Goal: Information Seeking & Learning: Learn about a topic

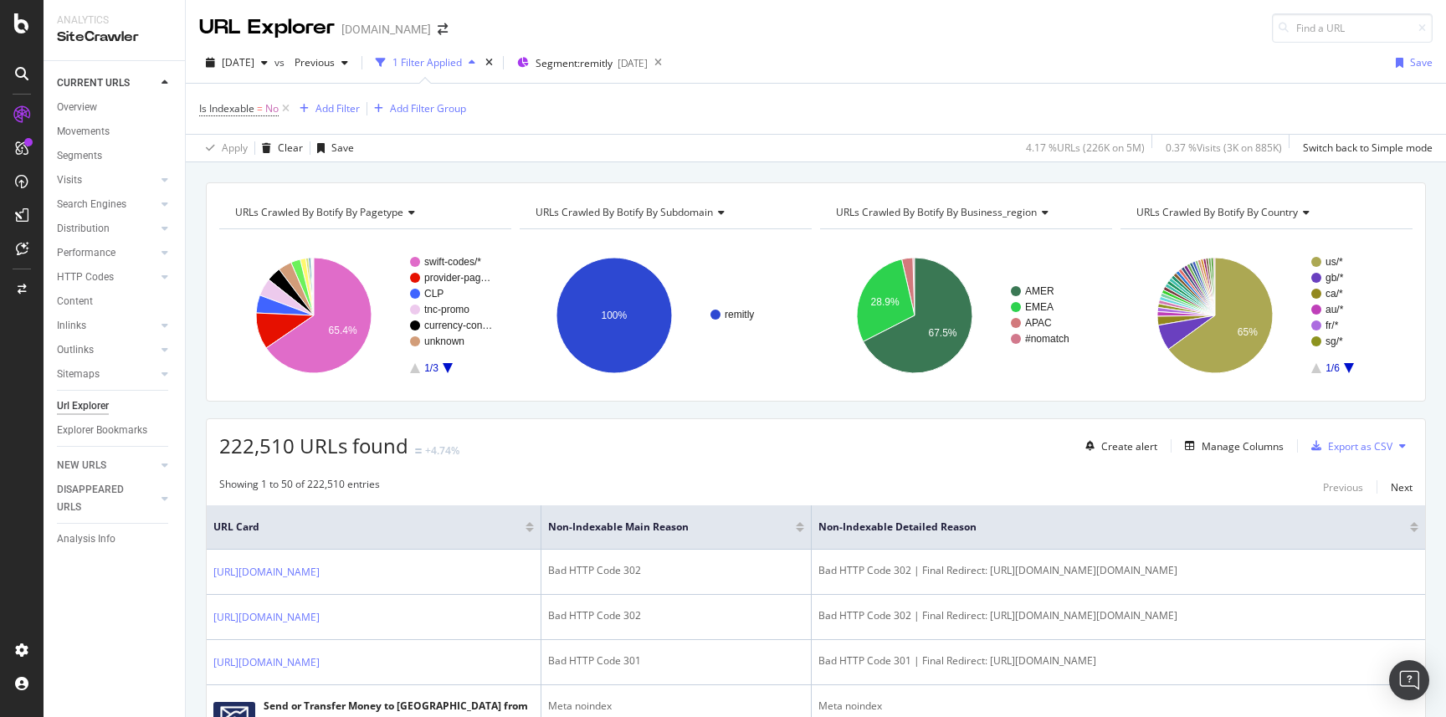
scroll to position [2489, 0]
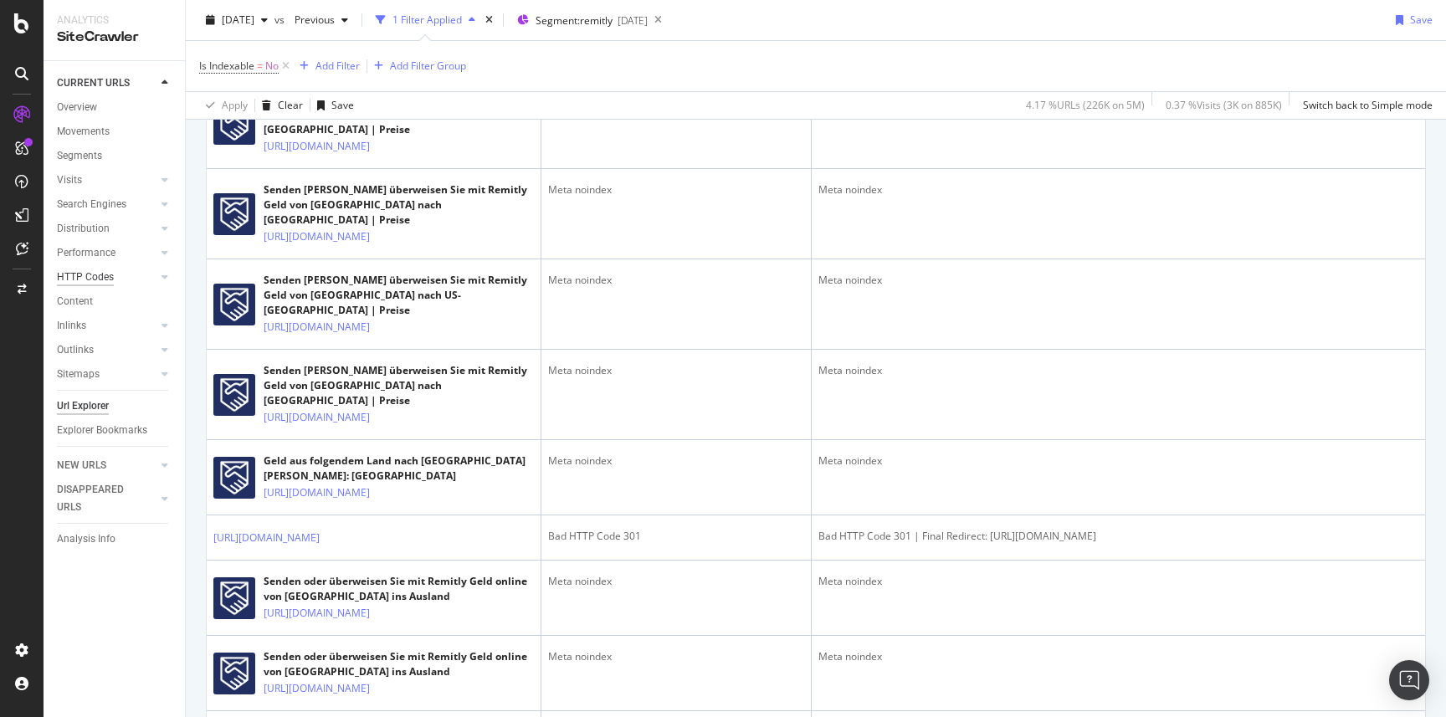
click at [97, 275] on div "HTTP Codes" at bounding box center [85, 278] width 57 height 18
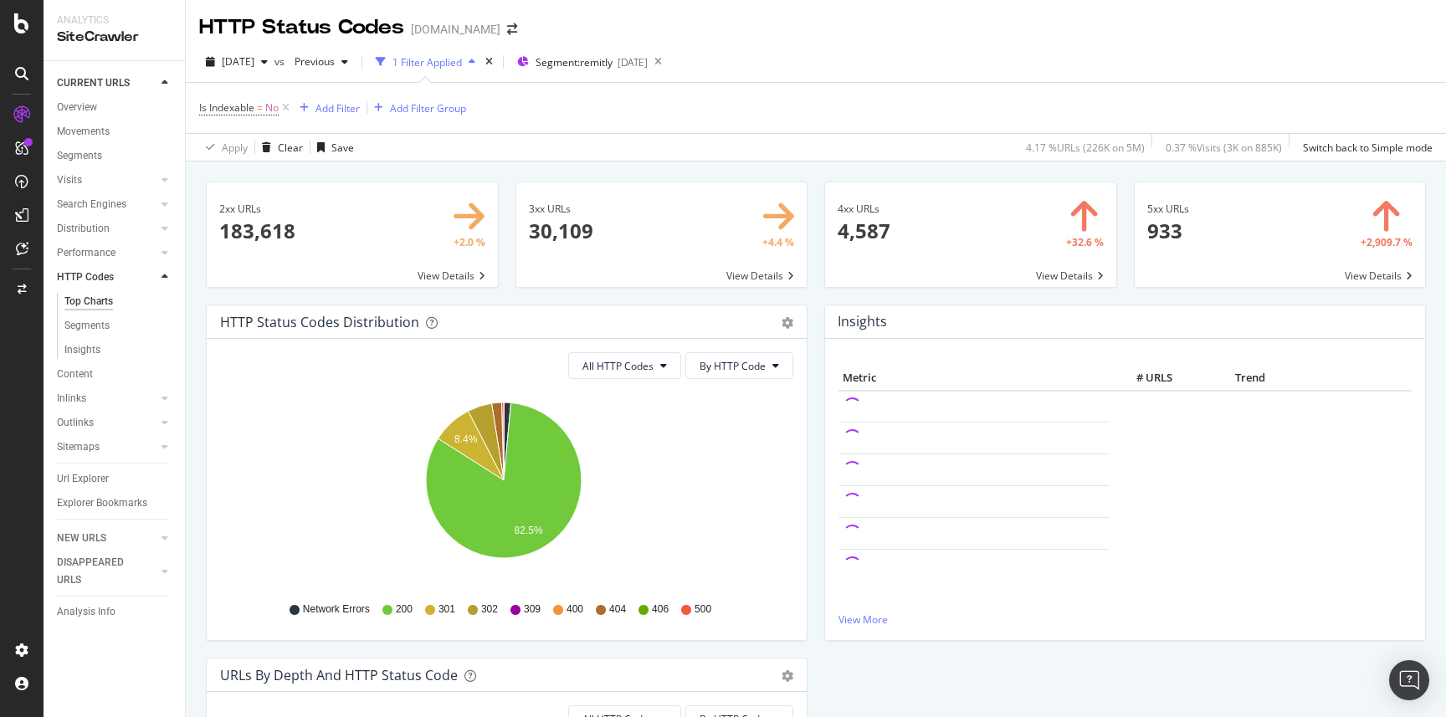
click at [590, 248] on span at bounding box center [661, 234] width 291 height 105
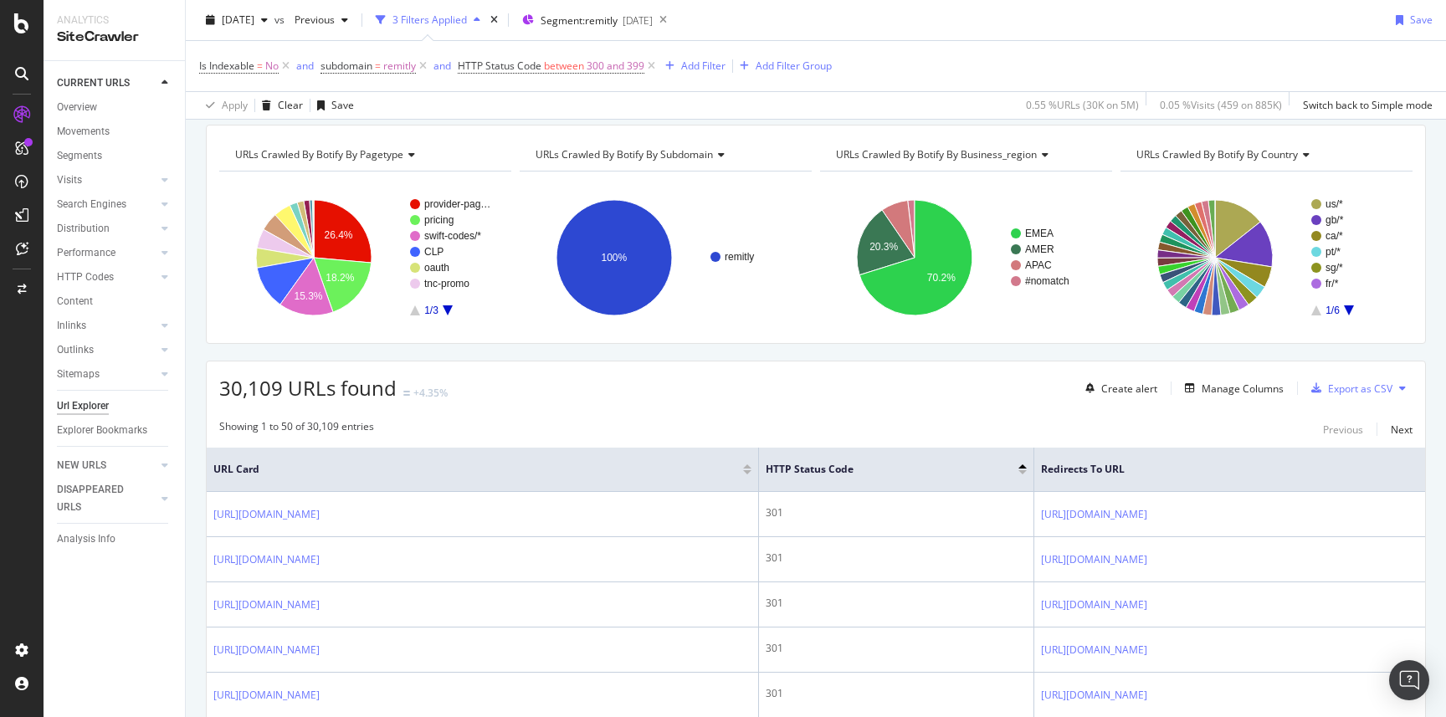
scroll to position [74, 0]
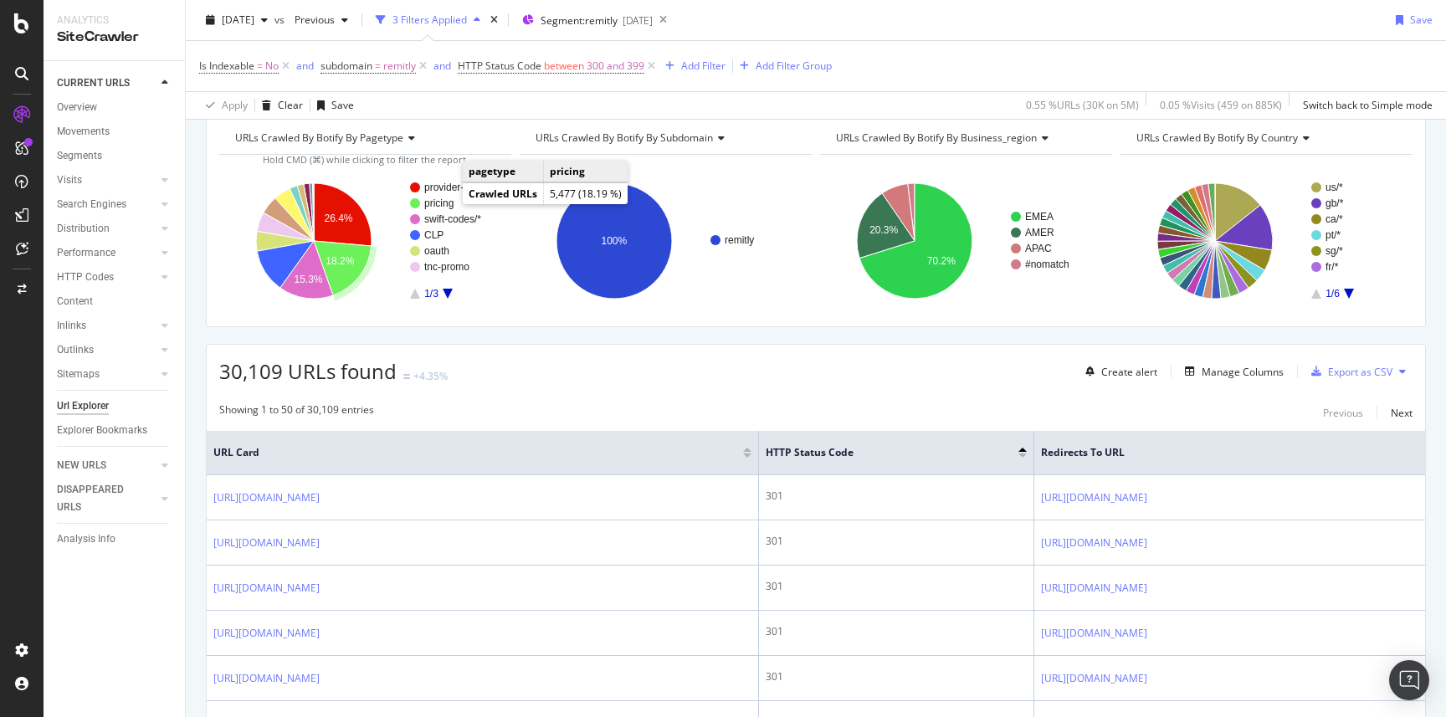
click at [446, 201] on text "pricing" at bounding box center [438, 203] width 29 height 12
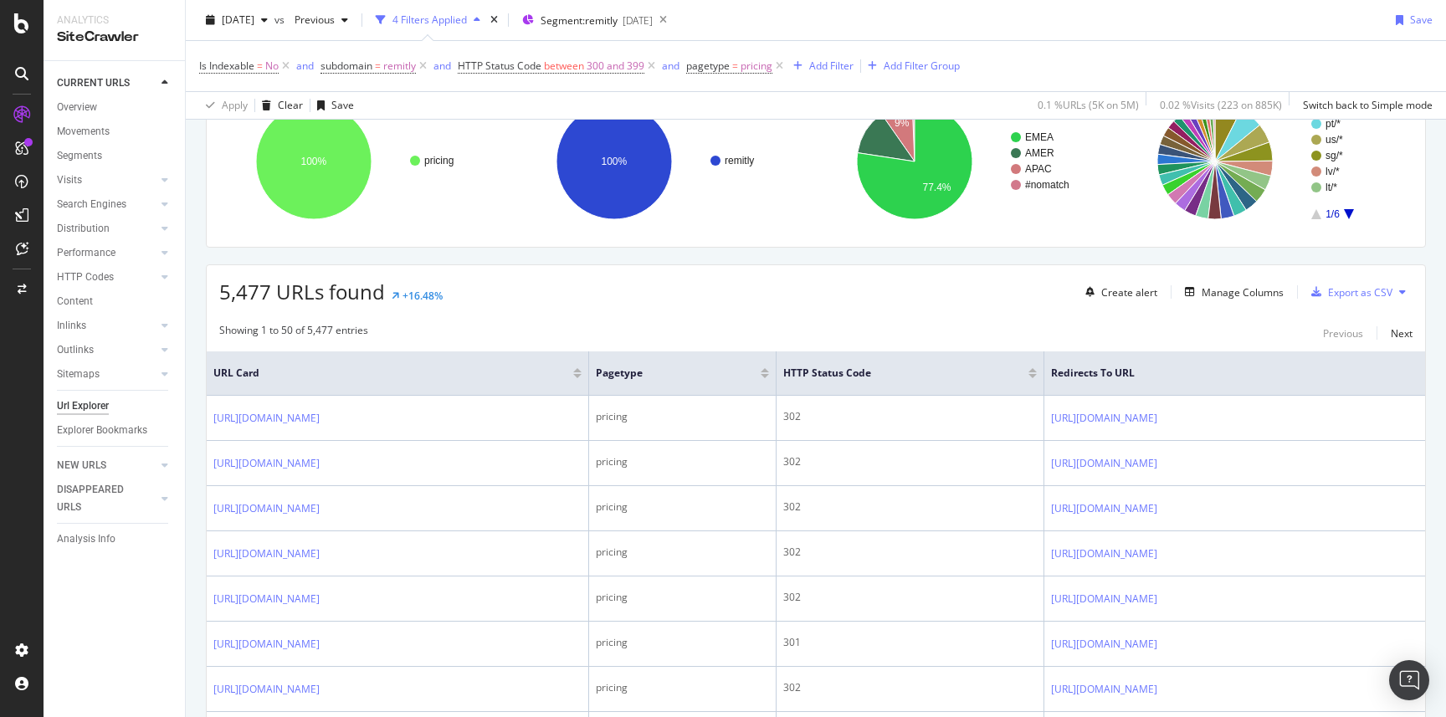
scroll to position [228, 0]
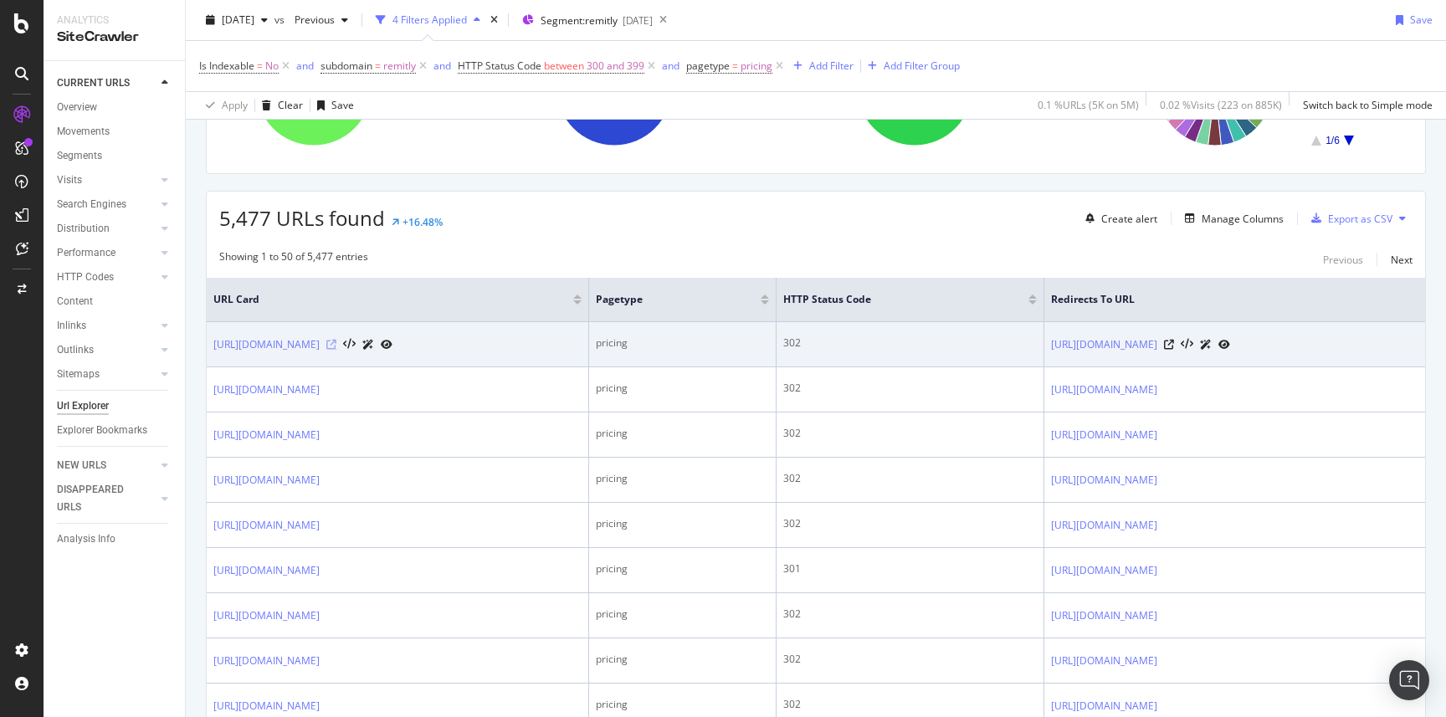
click at [336, 346] on icon at bounding box center [331, 345] width 10 height 10
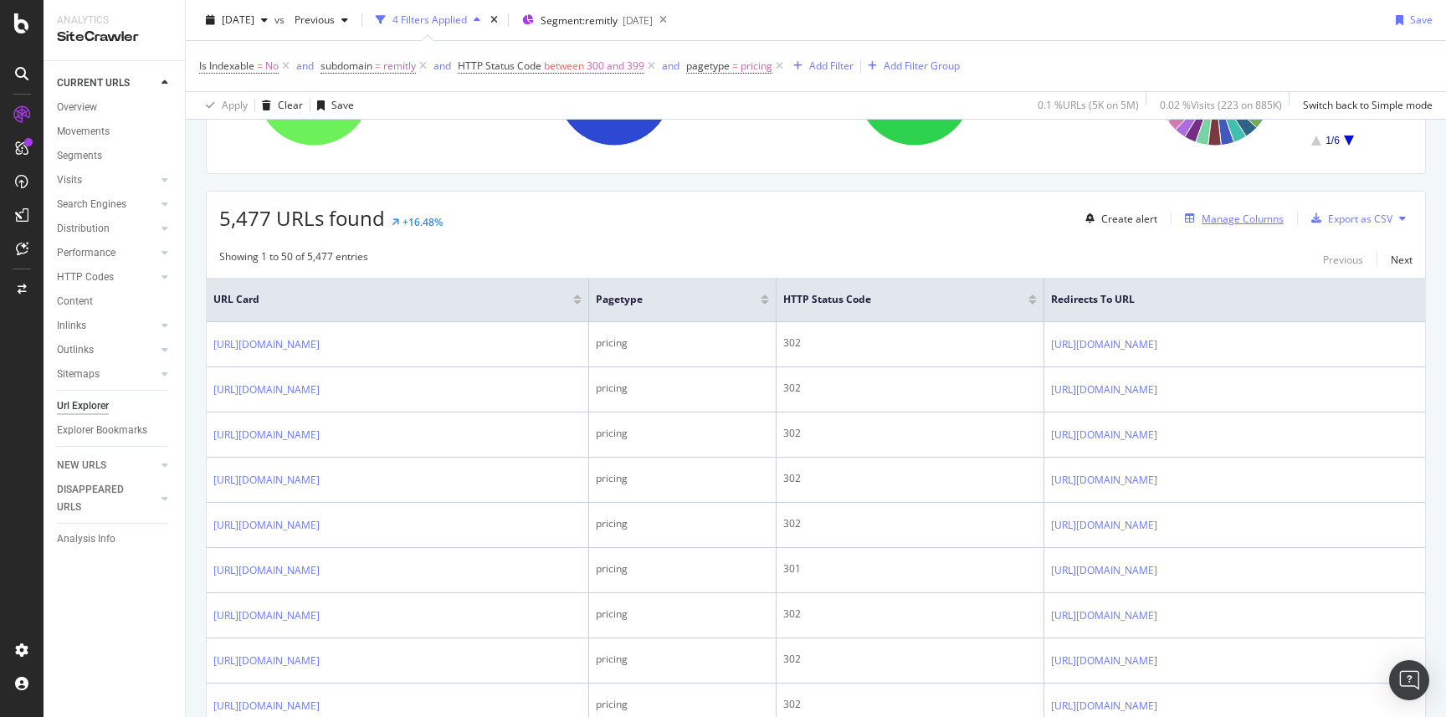
click at [1202, 224] on div "Manage Columns" at bounding box center [1243, 219] width 82 height 14
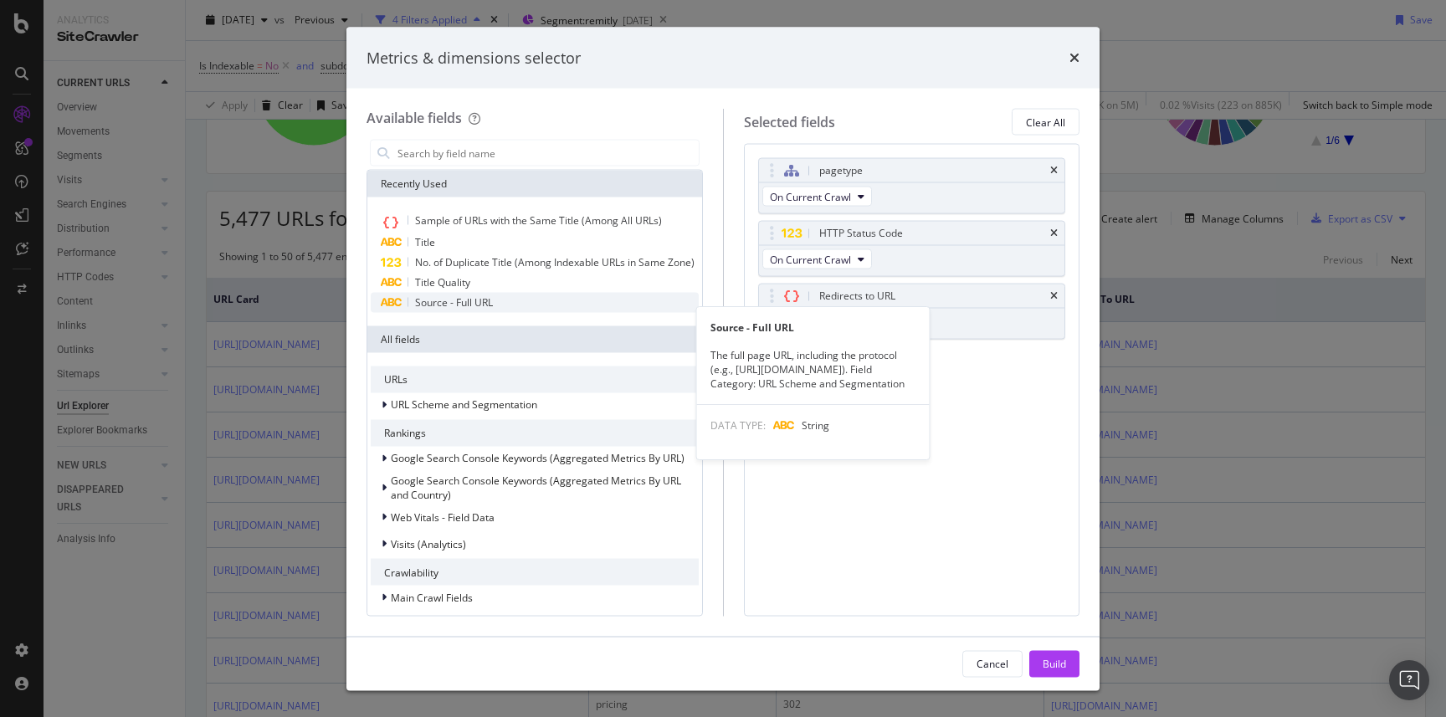
click at [473, 310] on span "Source - Full URL" at bounding box center [454, 302] width 78 height 14
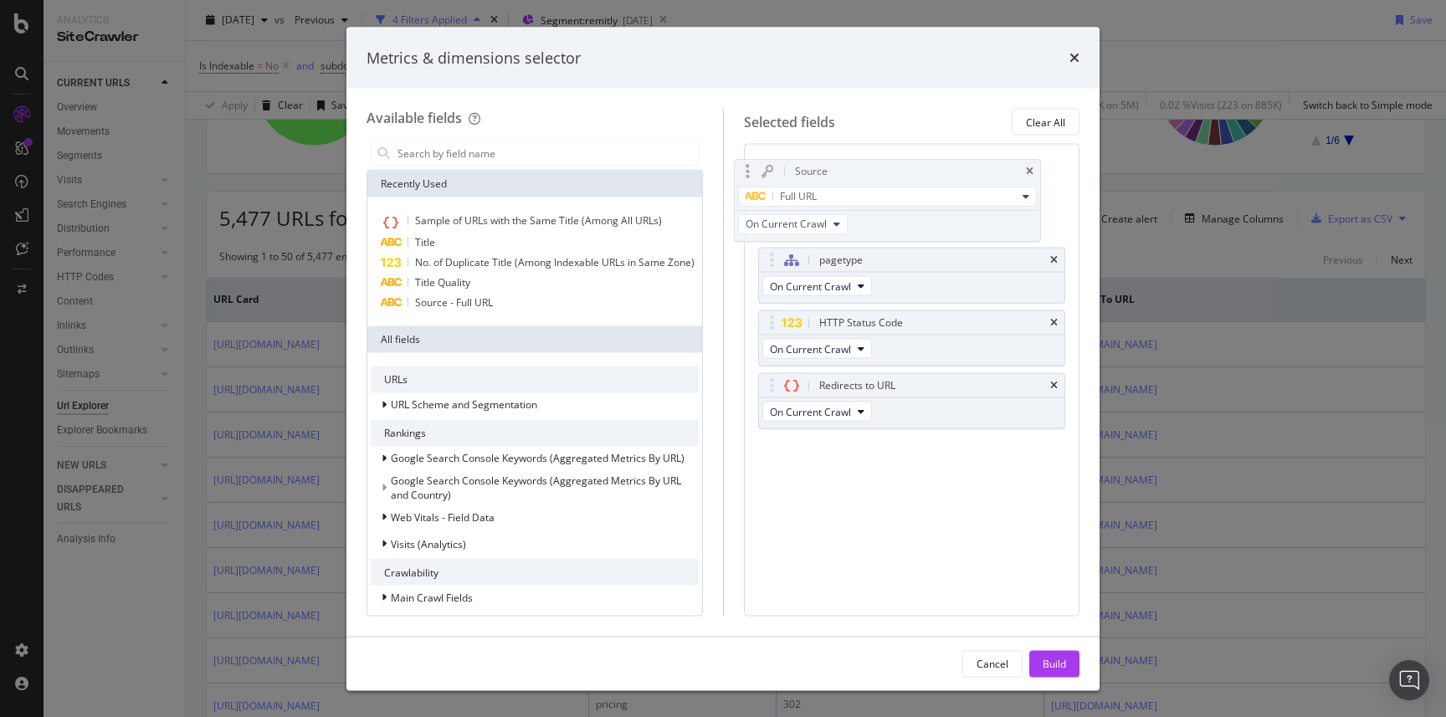
drag, startPoint x: 935, startPoint y: 326, endPoint x: 920, endPoint y: 176, distance: 151.4
click at [920, 176] on body "Analytics SiteCrawler CURRENT URLS Overview Movements Segments Visits Analysis …" at bounding box center [723, 358] width 1446 height 717
click at [1061, 652] on div "Build" at bounding box center [1054, 663] width 23 height 25
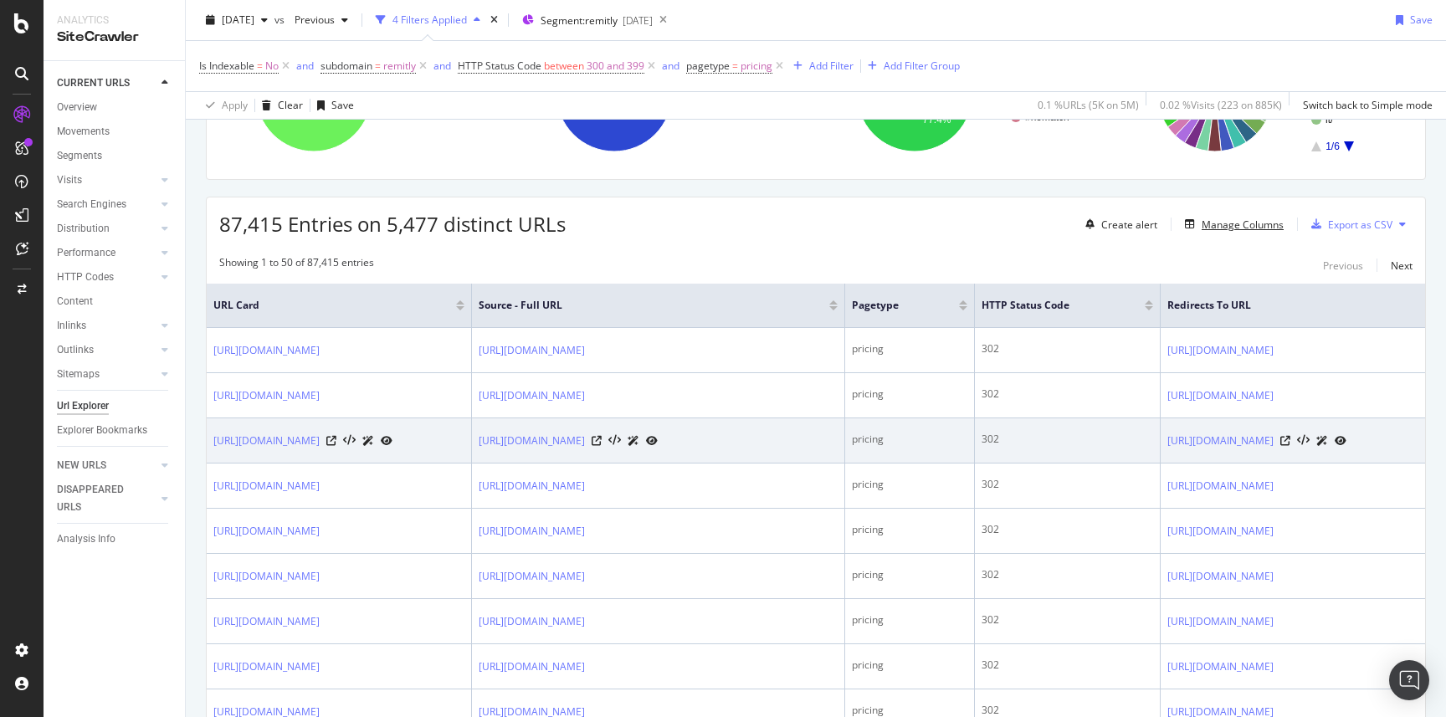
scroll to position [233, 0]
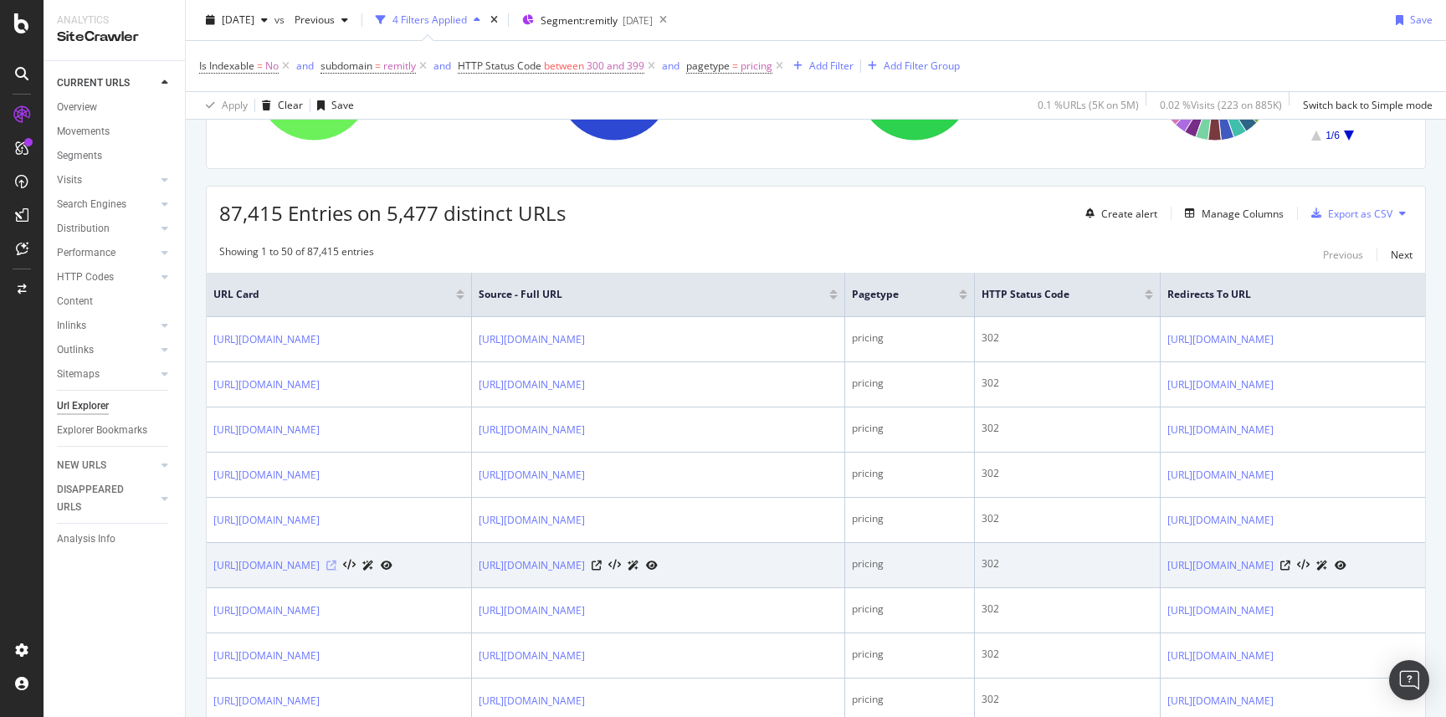
click at [336, 567] on icon at bounding box center [331, 566] width 10 height 10
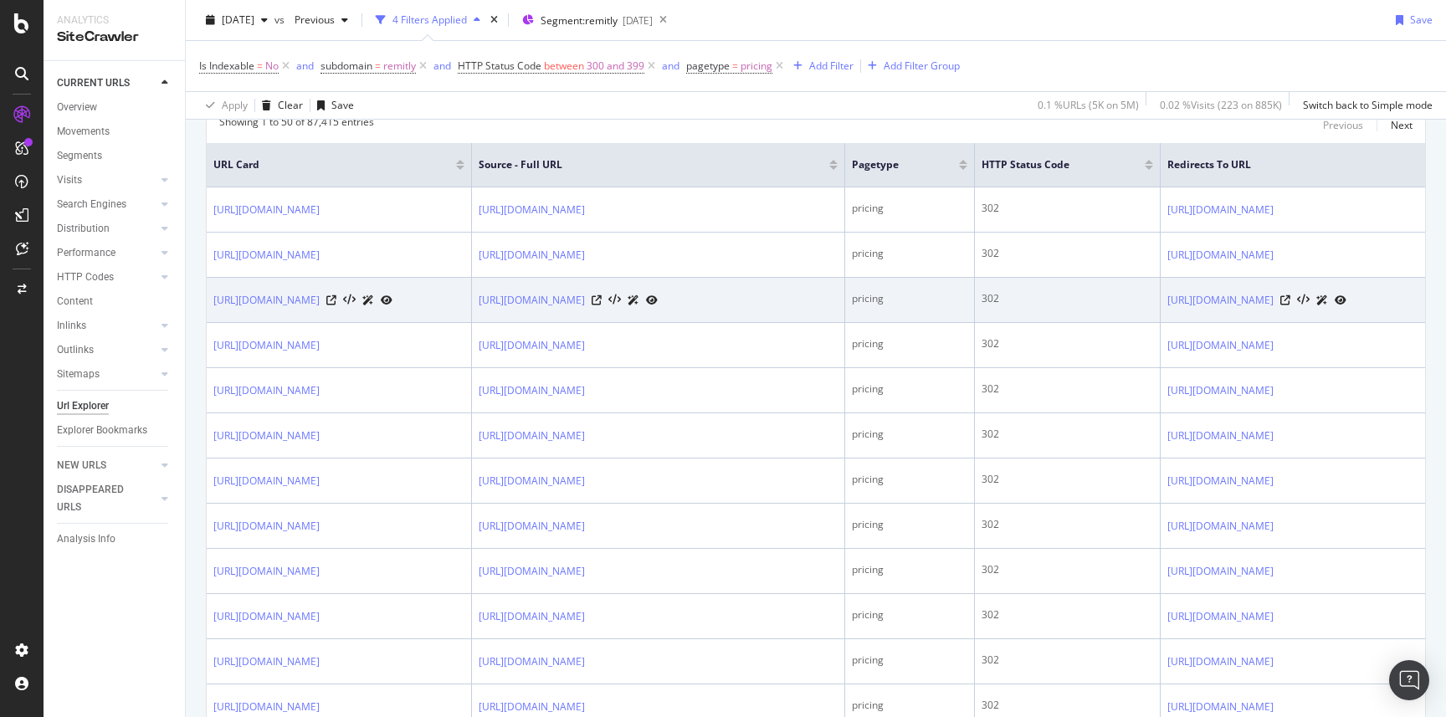
scroll to position [437, 0]
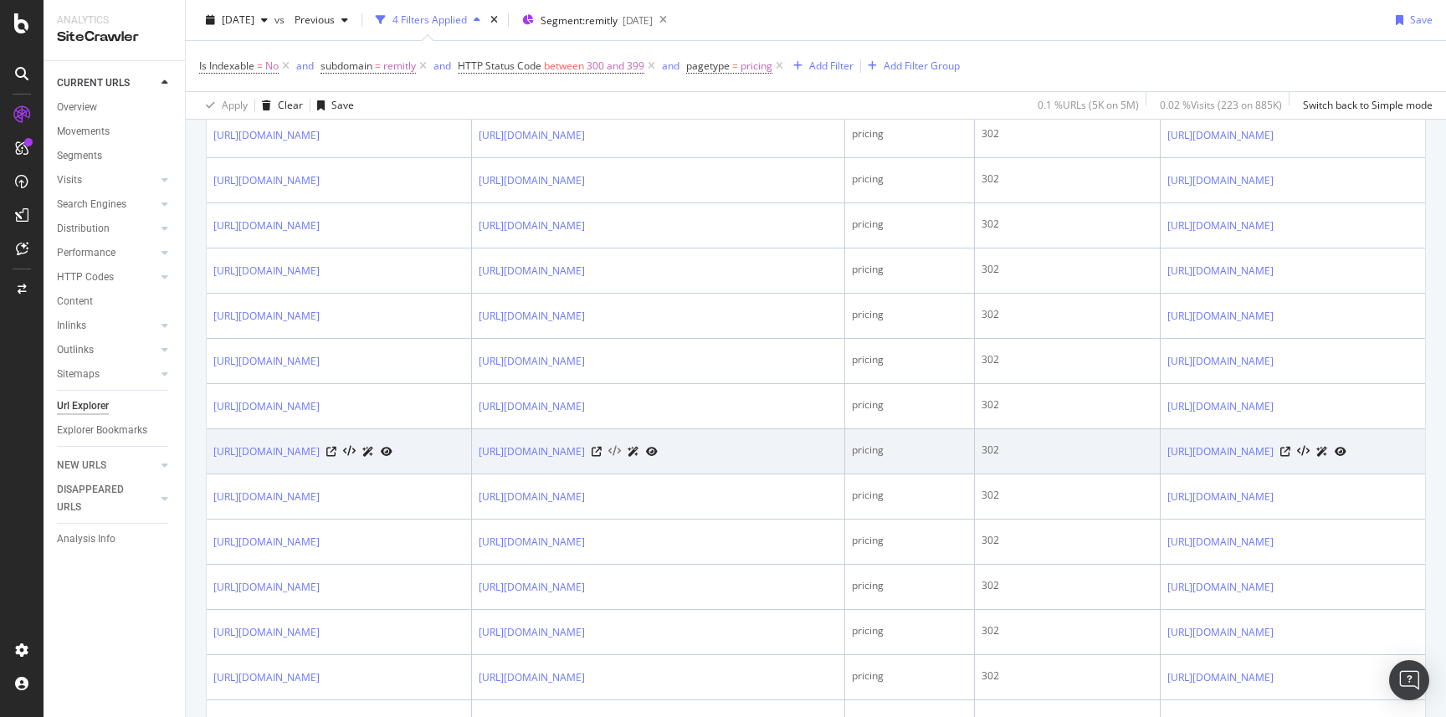
click at [621, 453] on icon at bounding box center [614, 452] width 13 height 12
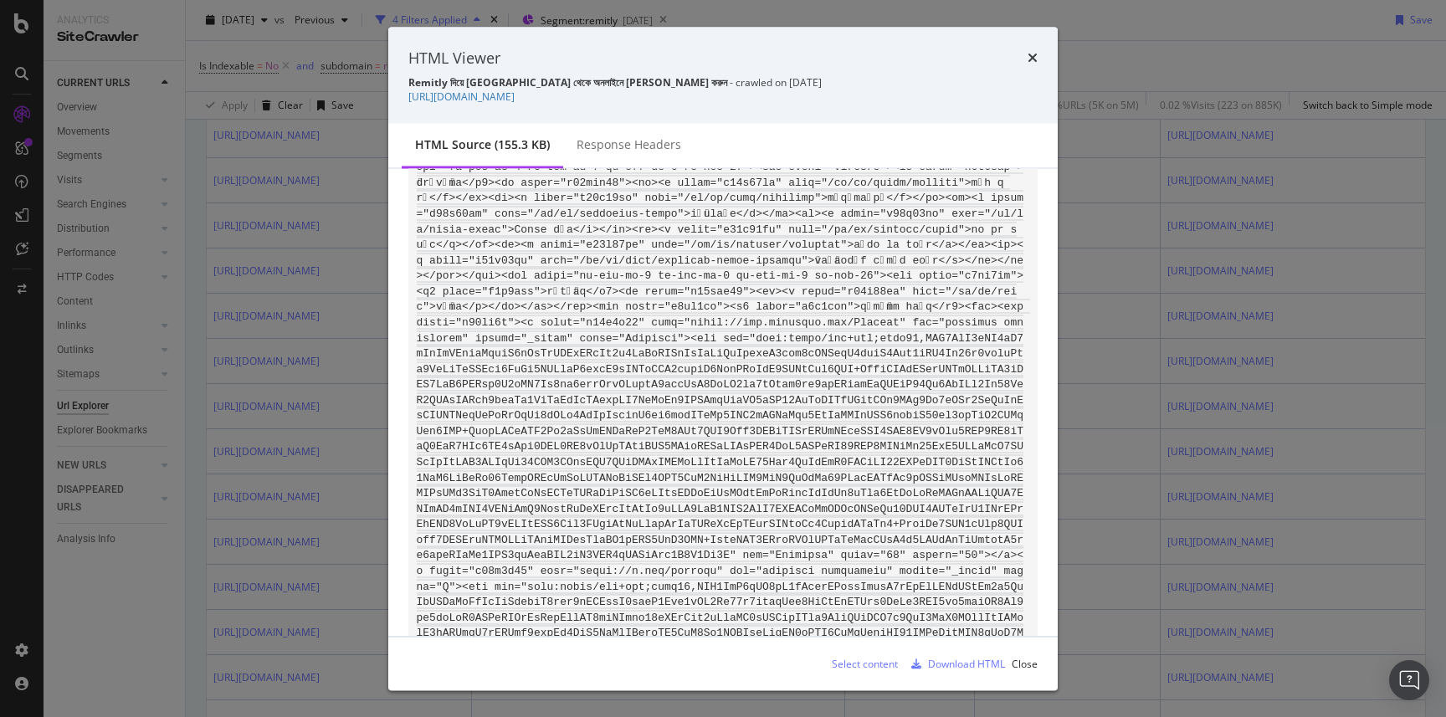
scroll to position [26904, 0]
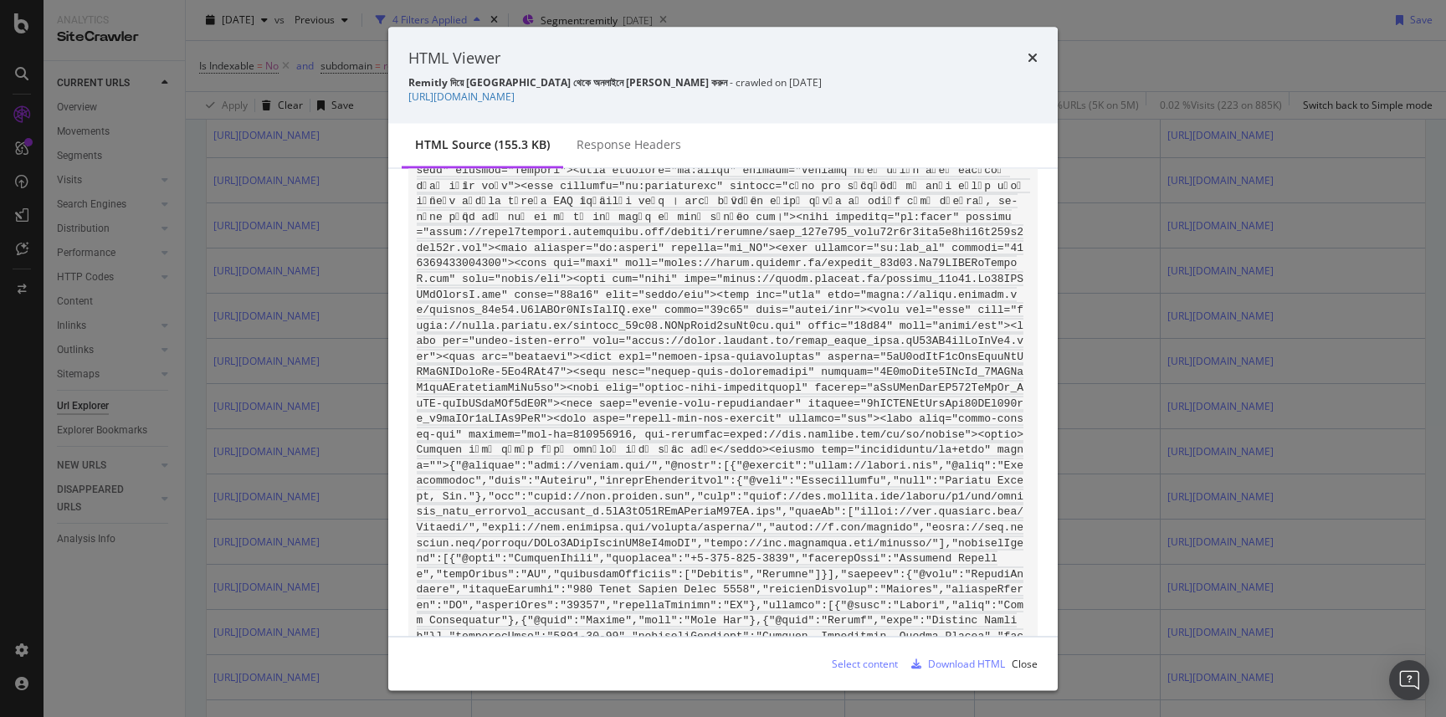
scroll to position [0, 0]
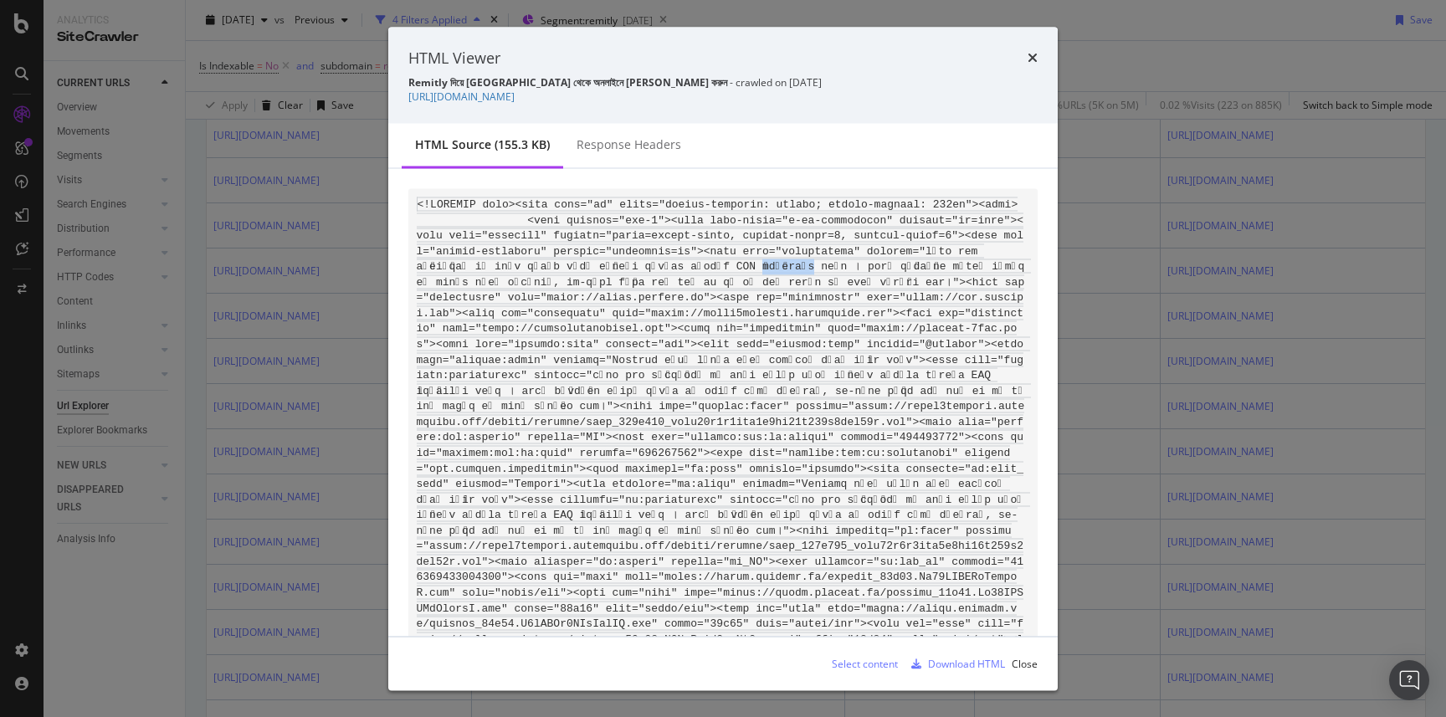
click at [840, 659] on div "Select content" at bounding box center [865, 663] width 66 height 14
click at [1029, 51] on icon "times" at bounding box center [1032, 57] width 10 height 13
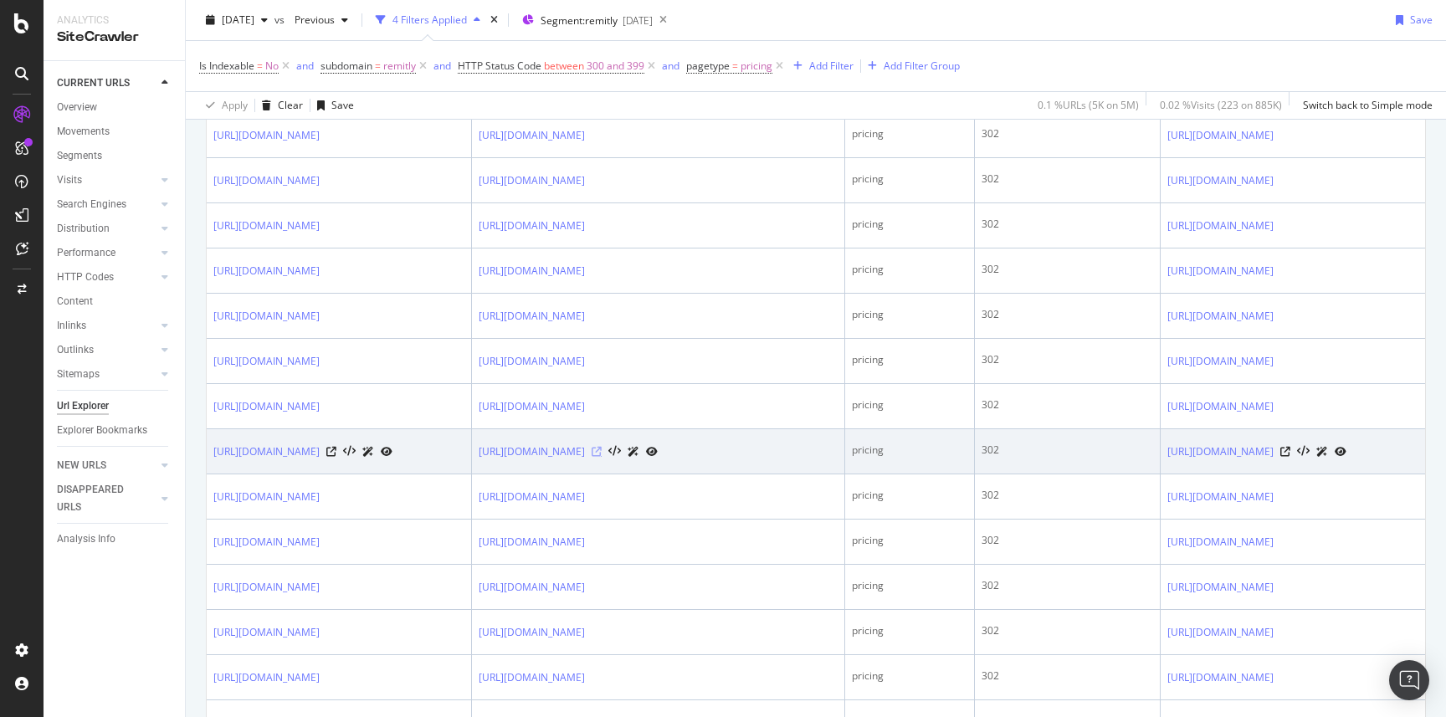
click at [602, 452] on icon at bounding box center [597, 452] width 10 height 10
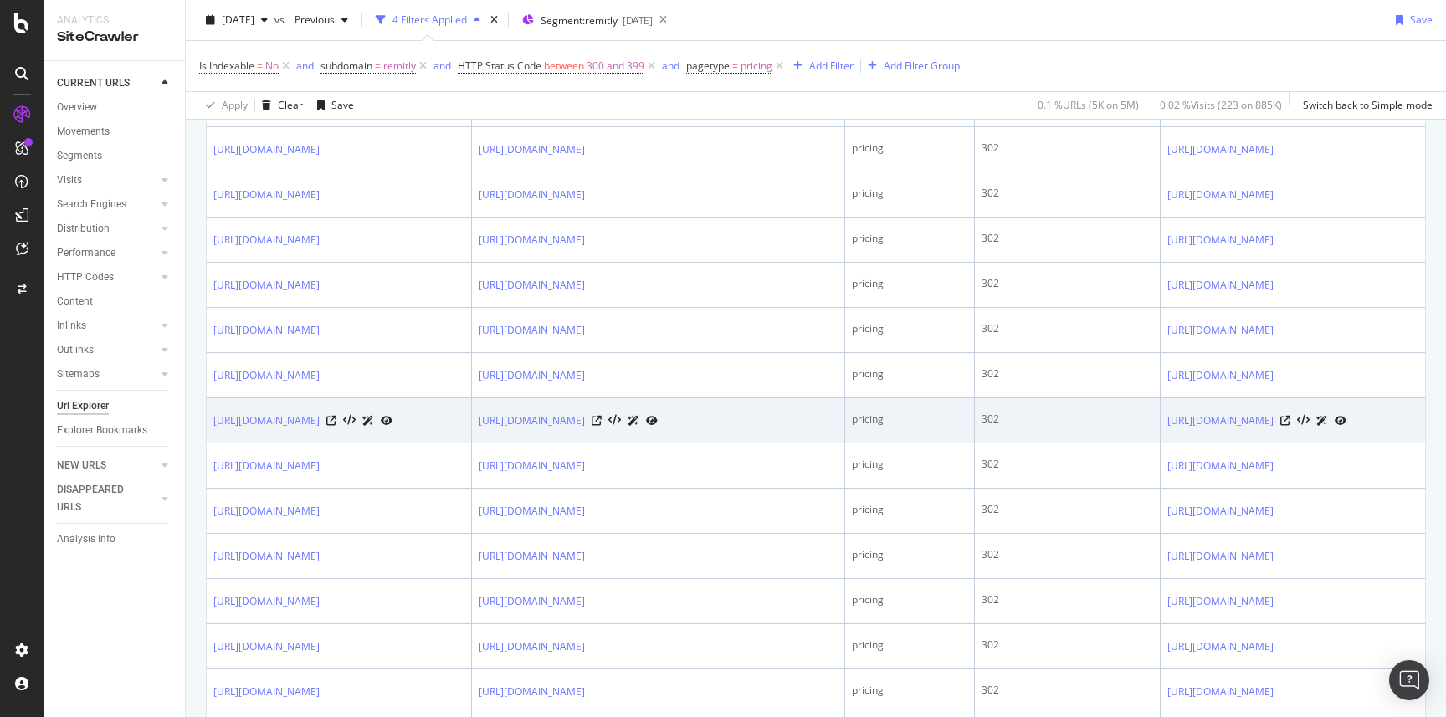
scroll to position [1543, 0]
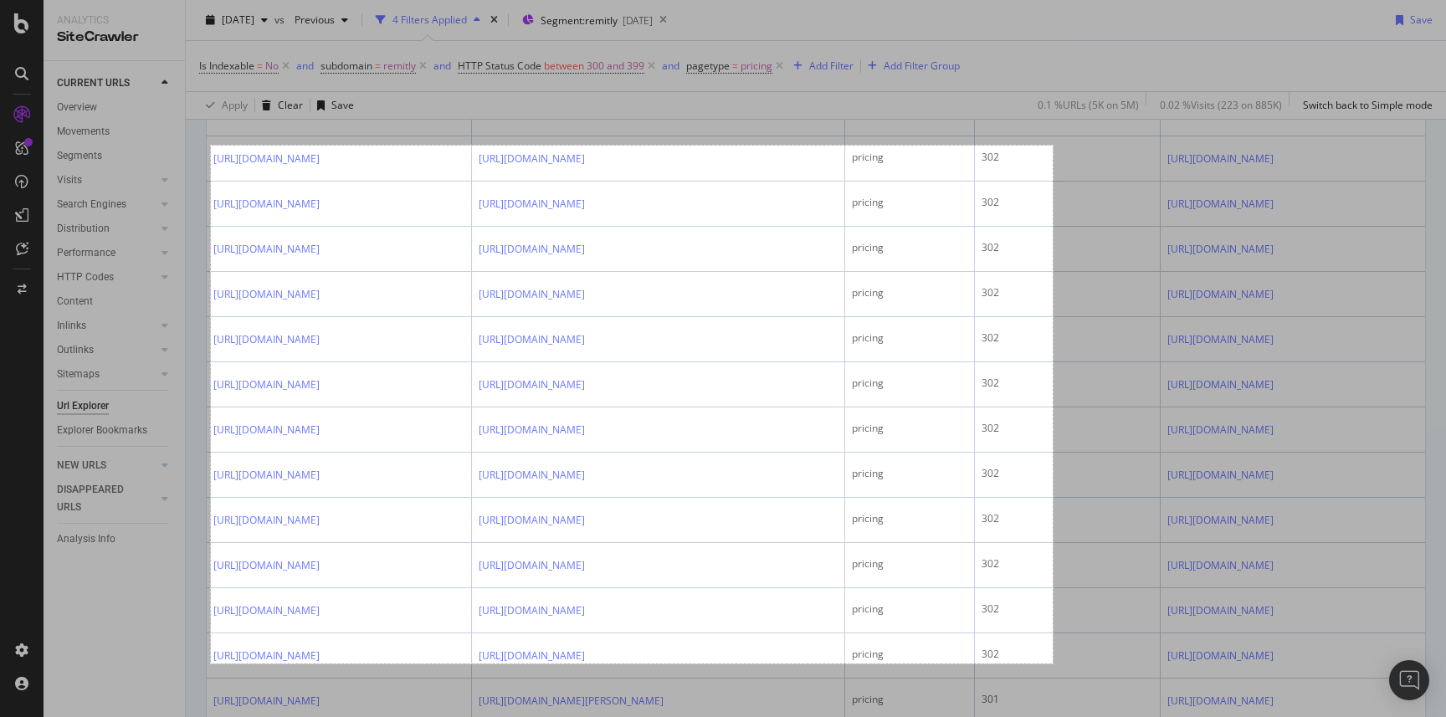
drag, startPoint x: 211, startPoint y: 146, endPoint x: 1053, endPoint y: 664, distance: 988.3
click at [1053, 664] on div "1006 X 619" at bounding box center [723, 358] width 1446 height 717
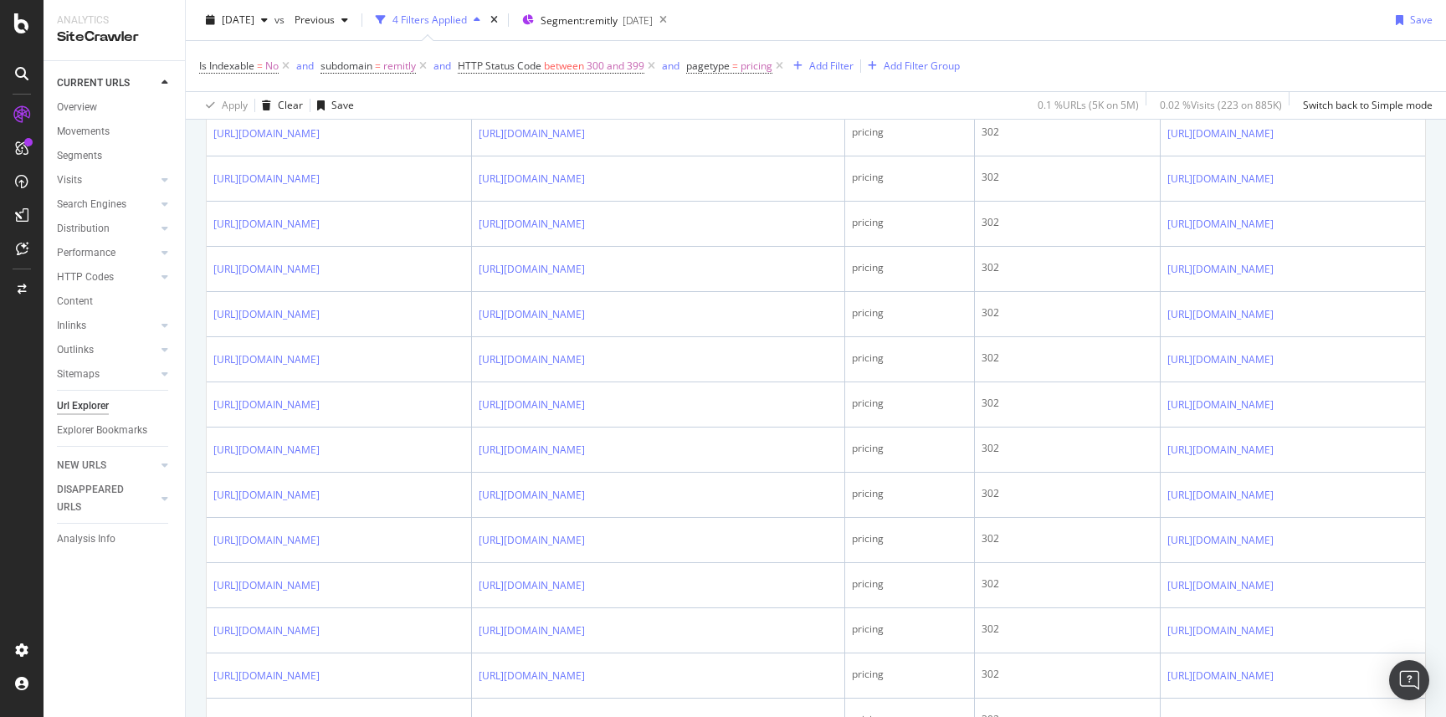
scroll to position [163, 0]
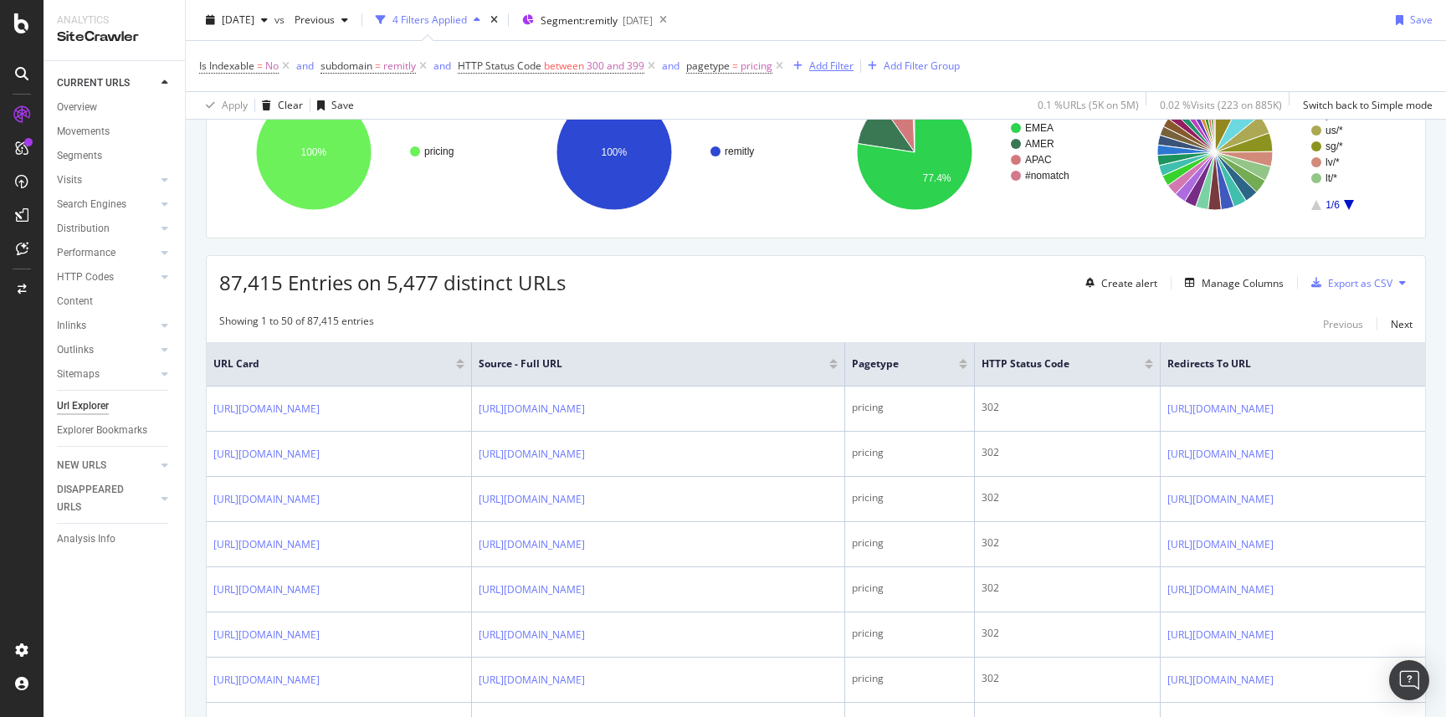
click at [851, 64] on div "Add Filter" at bounding box center [831, 66] width 44 height 14
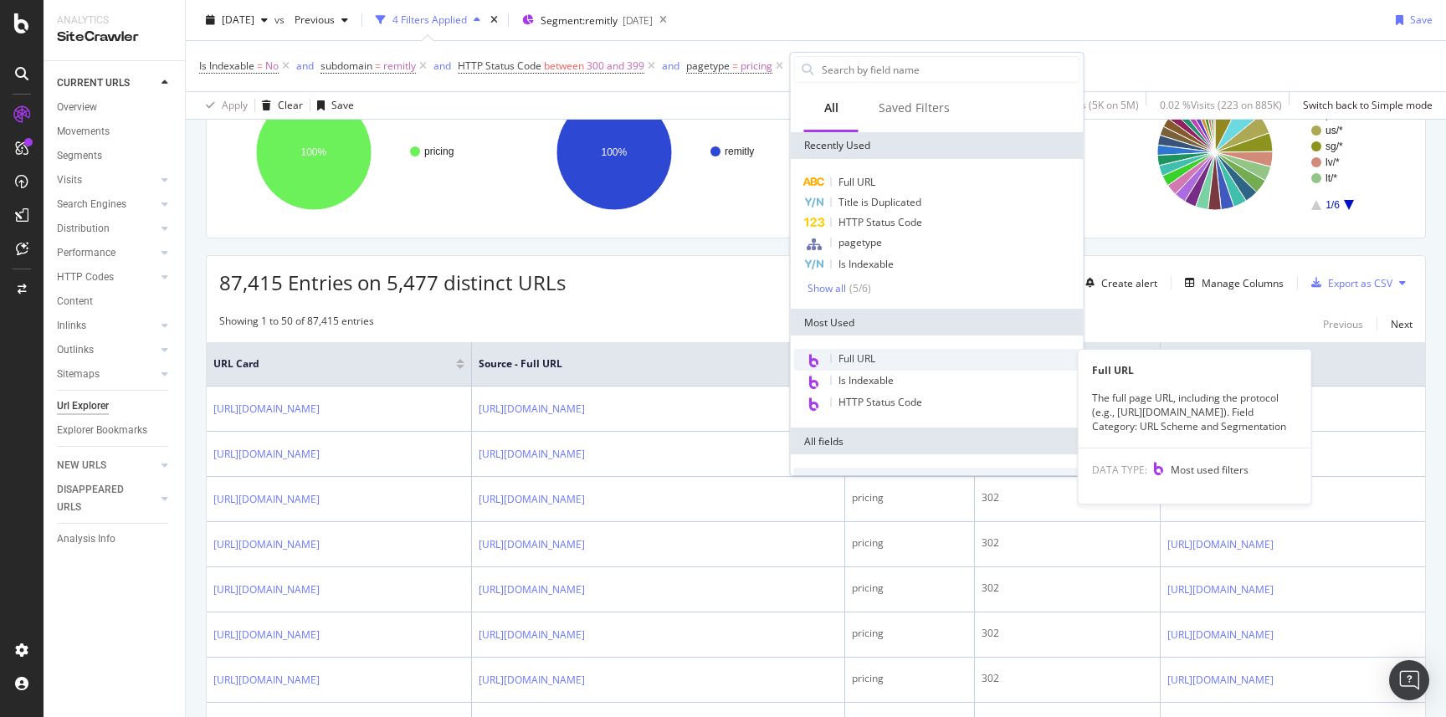
click at [883, 351] on div "Full URL" at bounding box center [937, 360] width 286 height 22
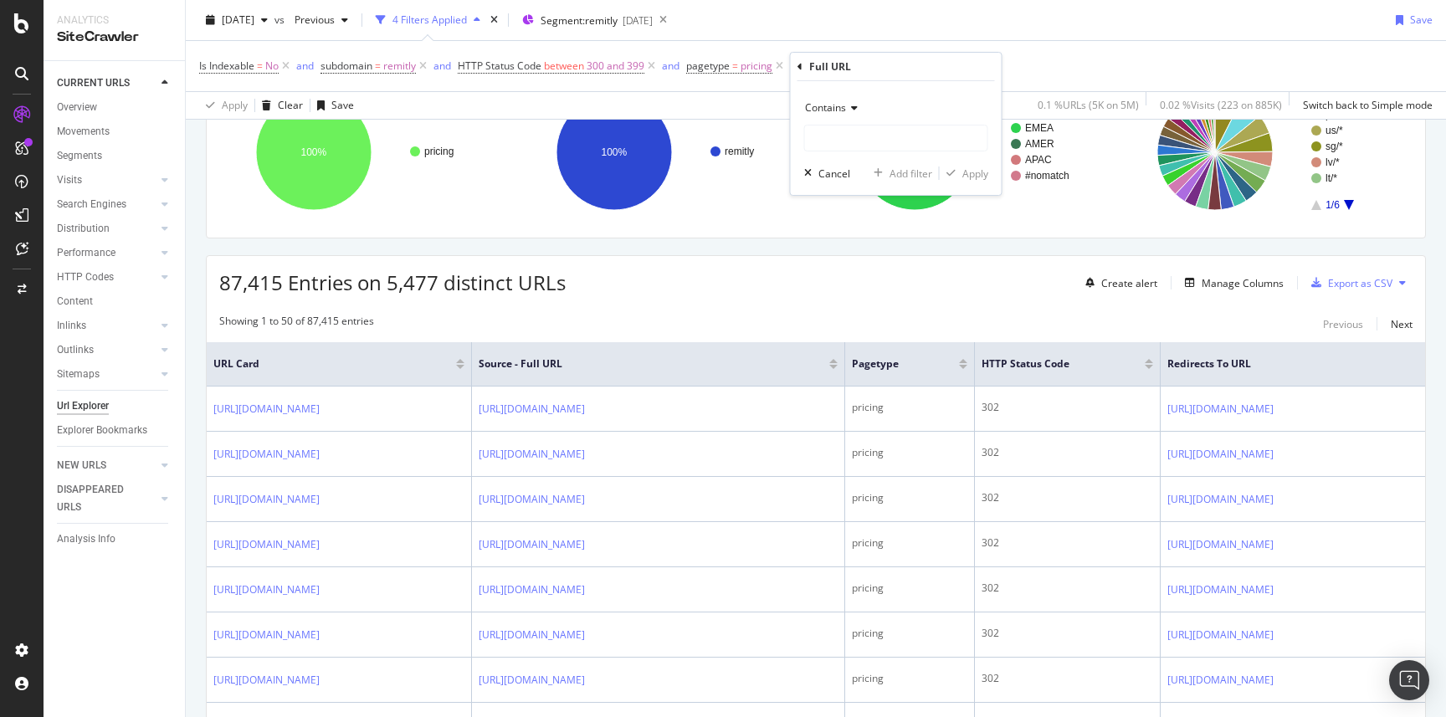
click at [847, 110] on icon at bounding box center [852, 108] width 12 height 10
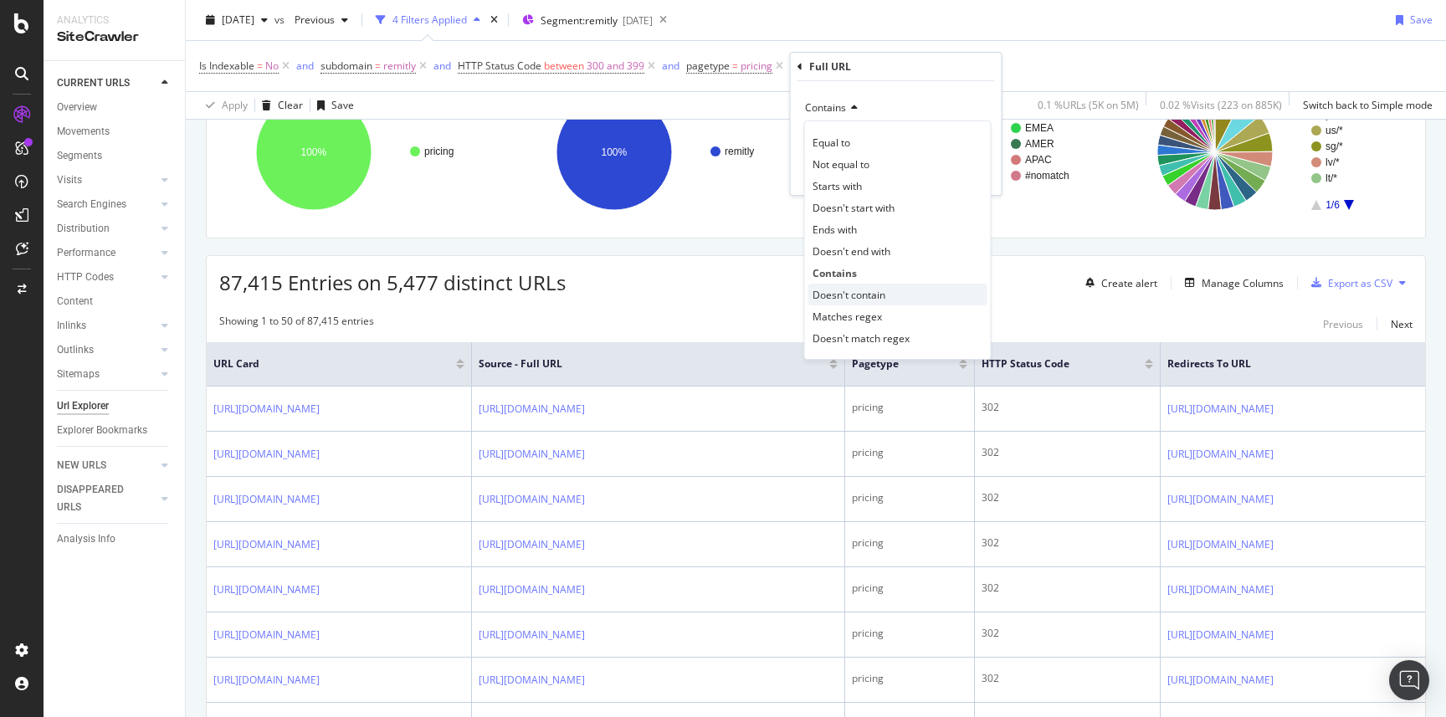
click at [837, 294] on span "Doesn't contain" at bounding box center [848, 295] width 73 height 14
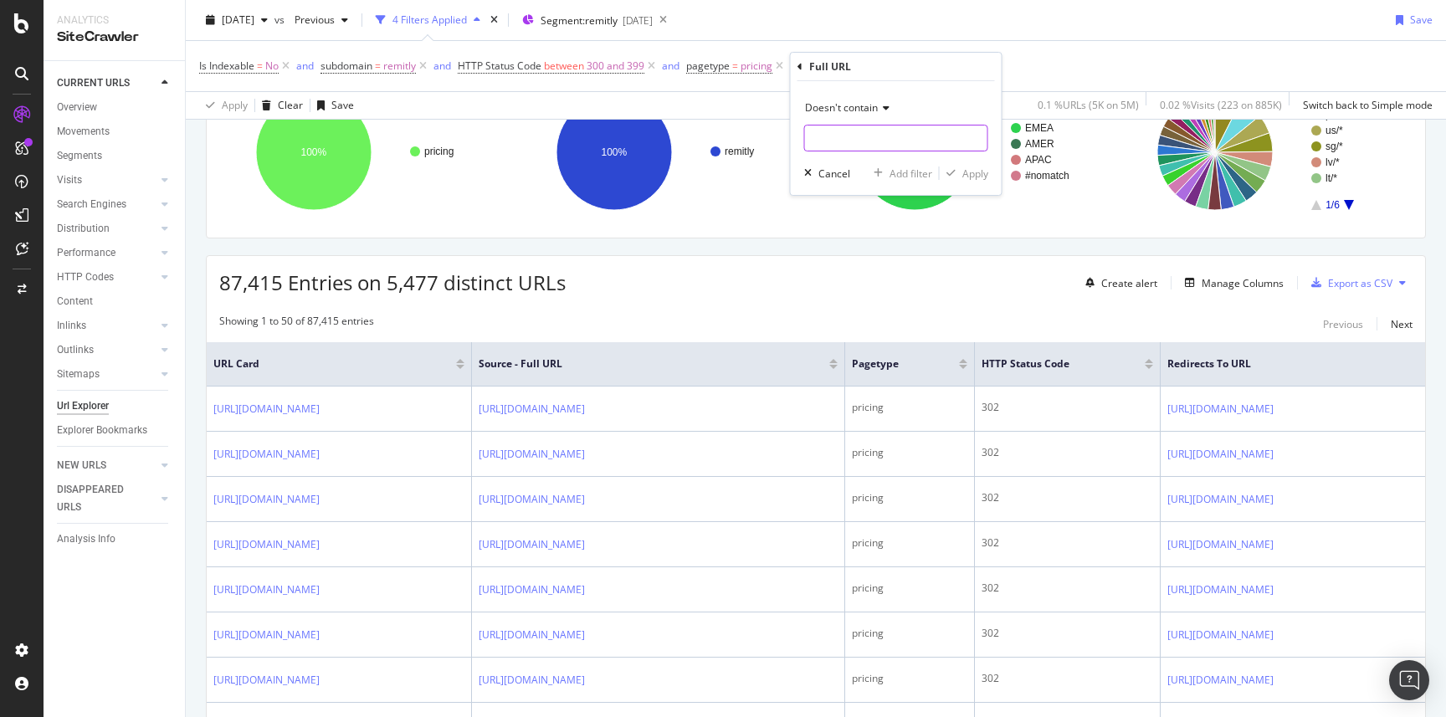
click at [847, 129] on input "text" at bounding box center [896, 138] width 182 height 27
type input "[DOMAIN_NAME][URL]"
click at [975, 179] on div "Apply" at bounding box center [975, 174] width 26 height 14
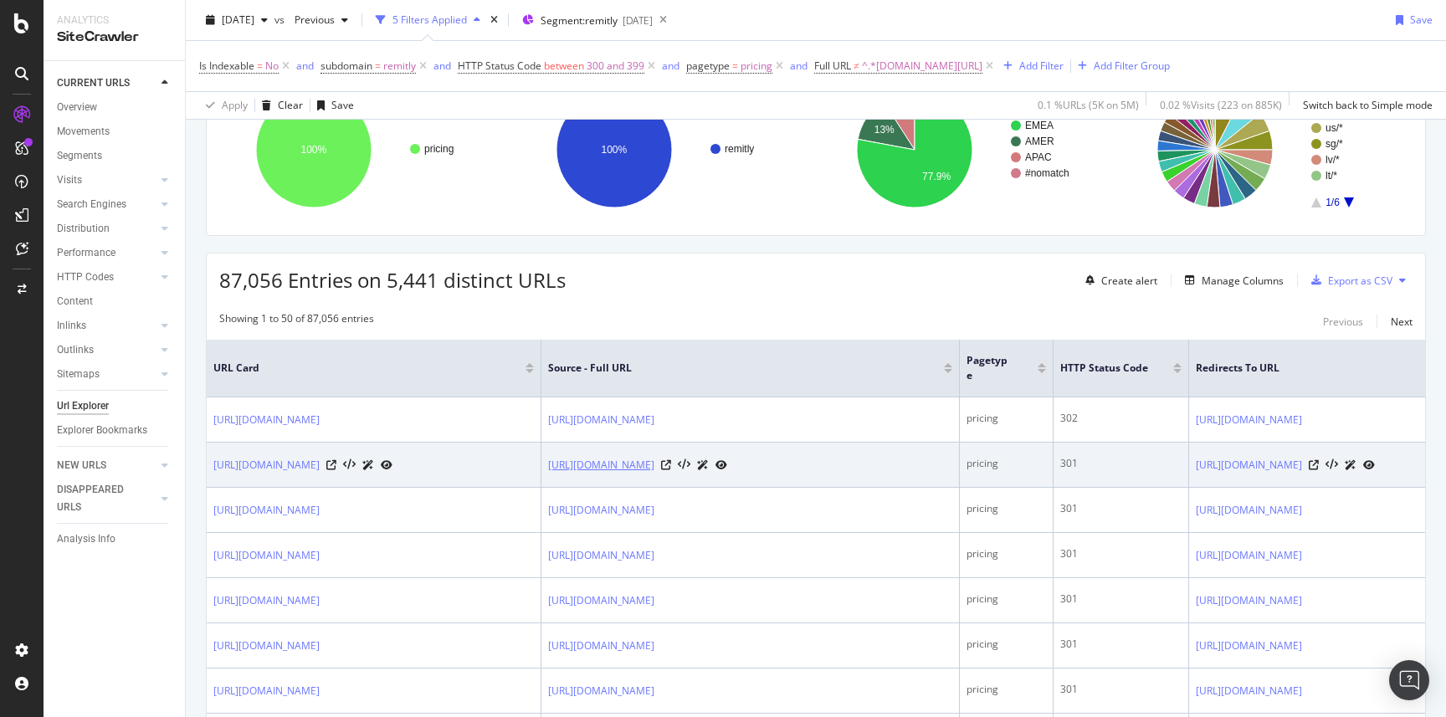
scroll to position [167, 0]
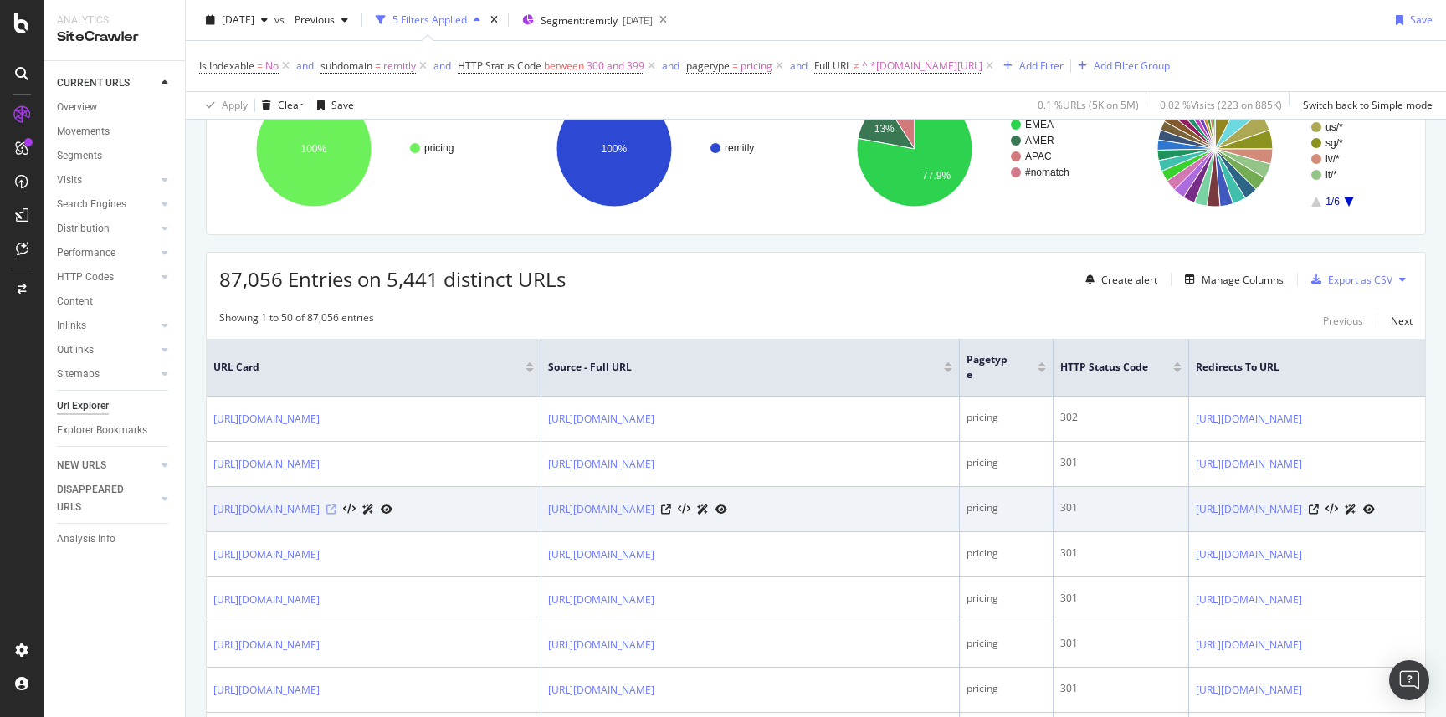
click at [336, 515] on icon at bounding box center [331, 510] width 10 height 10
click at [671, 515] on icon at bounding box center [666, 510] width 10 height 10
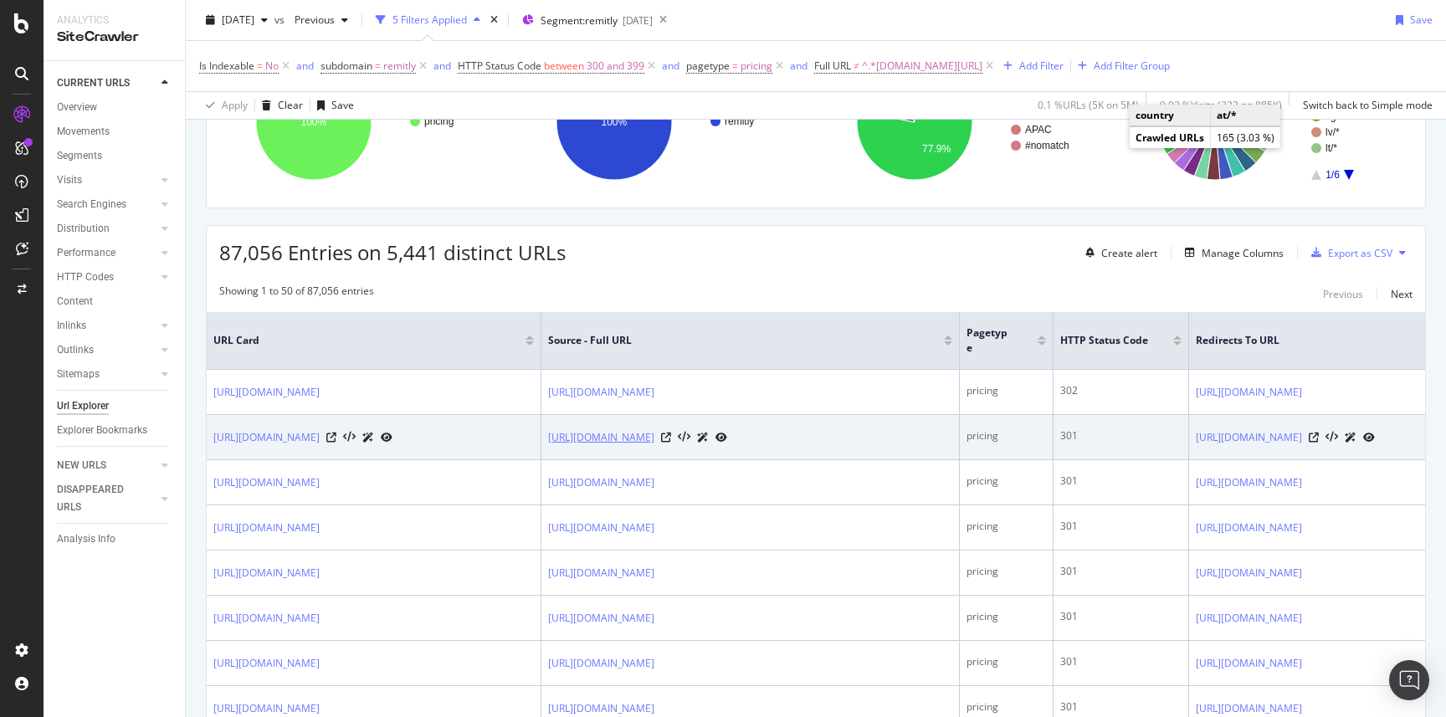
scroll to position [202, 0]
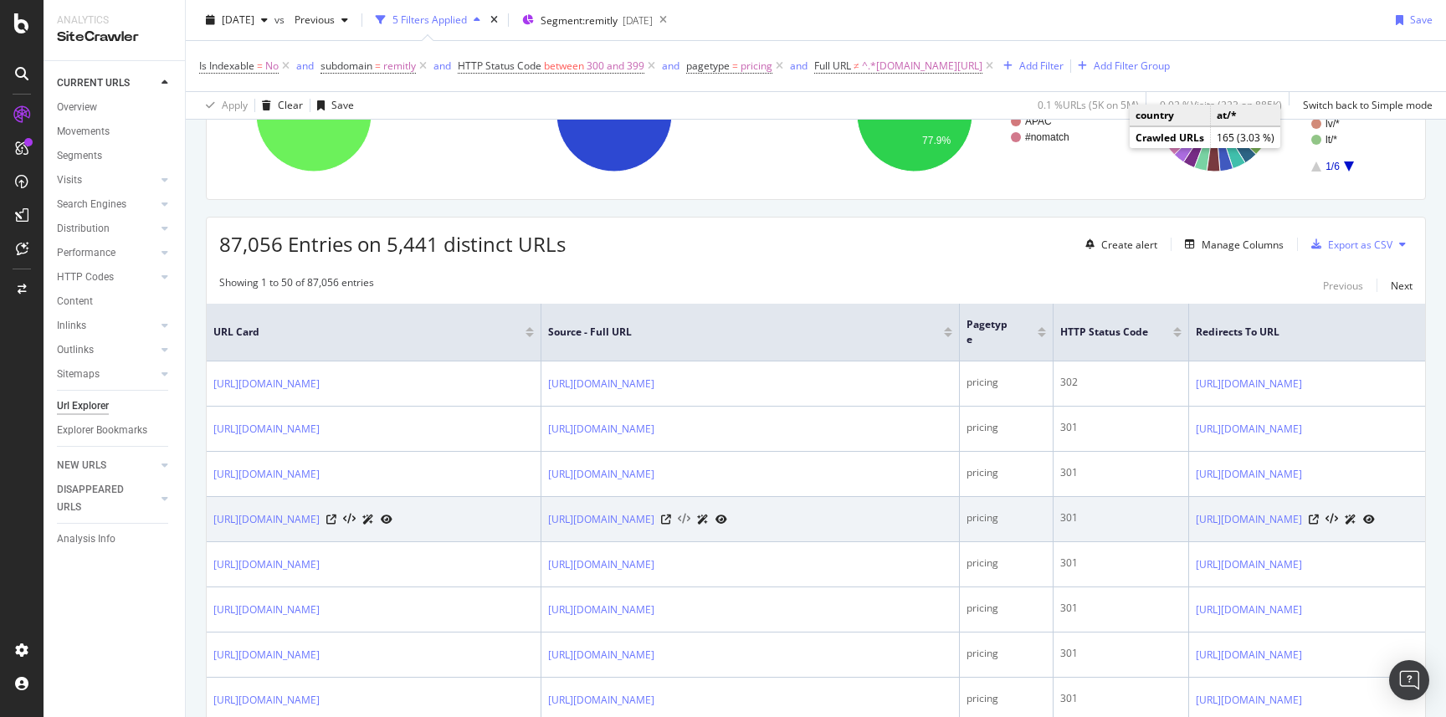
click at [690, 525] on icon at bounding box center [684, 520] width 13 height 12
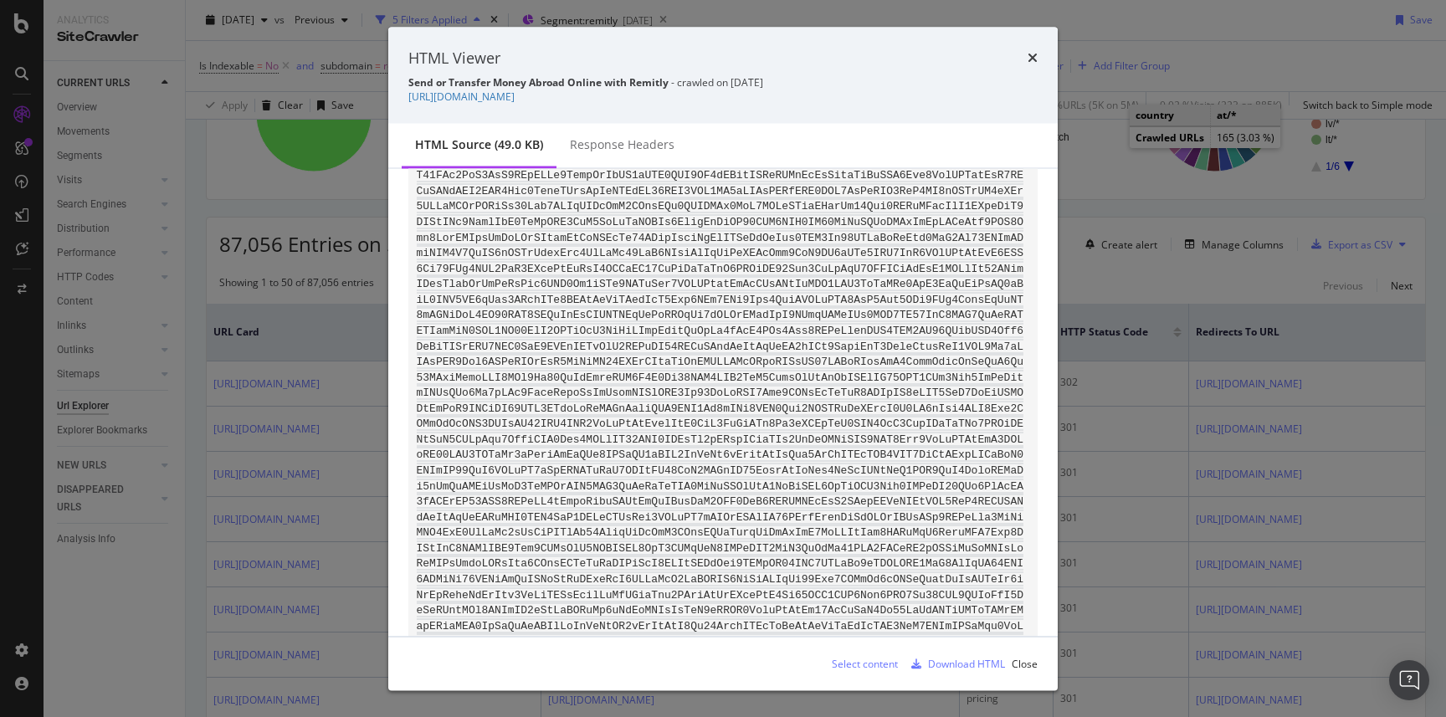
scroll to position [18339, 0]
click at [628, 153] on div "Response Headers" at bounding box center [621, 146] width 131 height 46
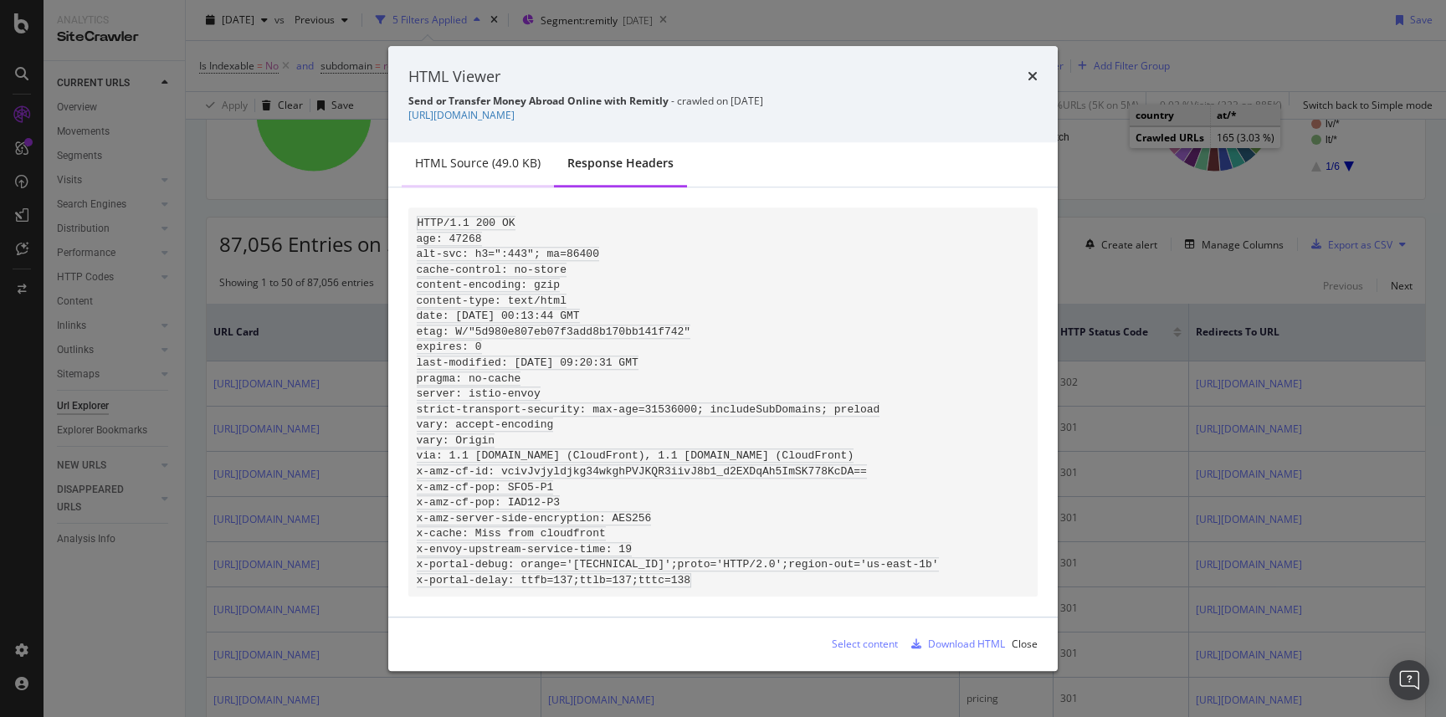
click at [528, 156] on div "HTML source (49.0 KB)" at bounding box center [478, 165] width 152 height 46
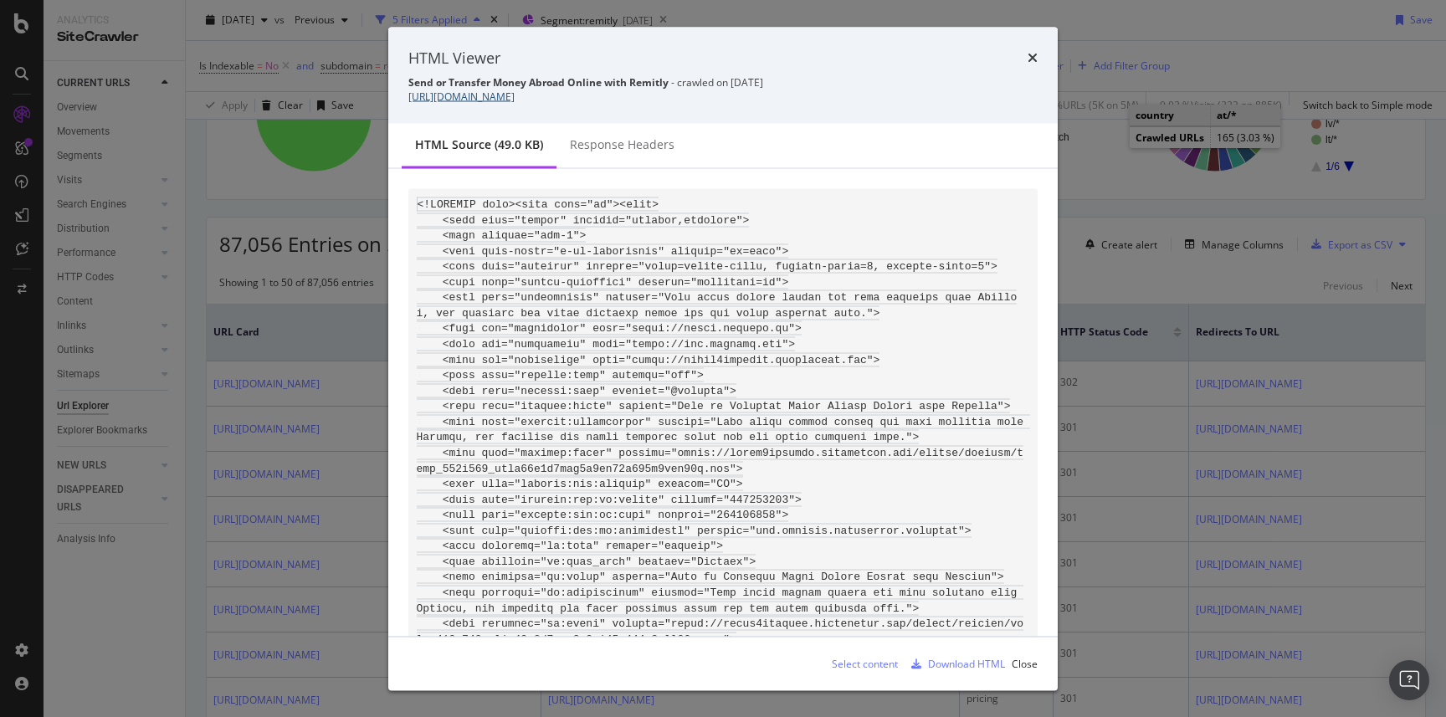
click at [515, 95] on link "[URL][DOMAIN_NAME]" at bounding box center [461, 97] width 106 height 14
click at [1035, 55] on icon "times" at bounding box center [1032, 57] width 10 height 13
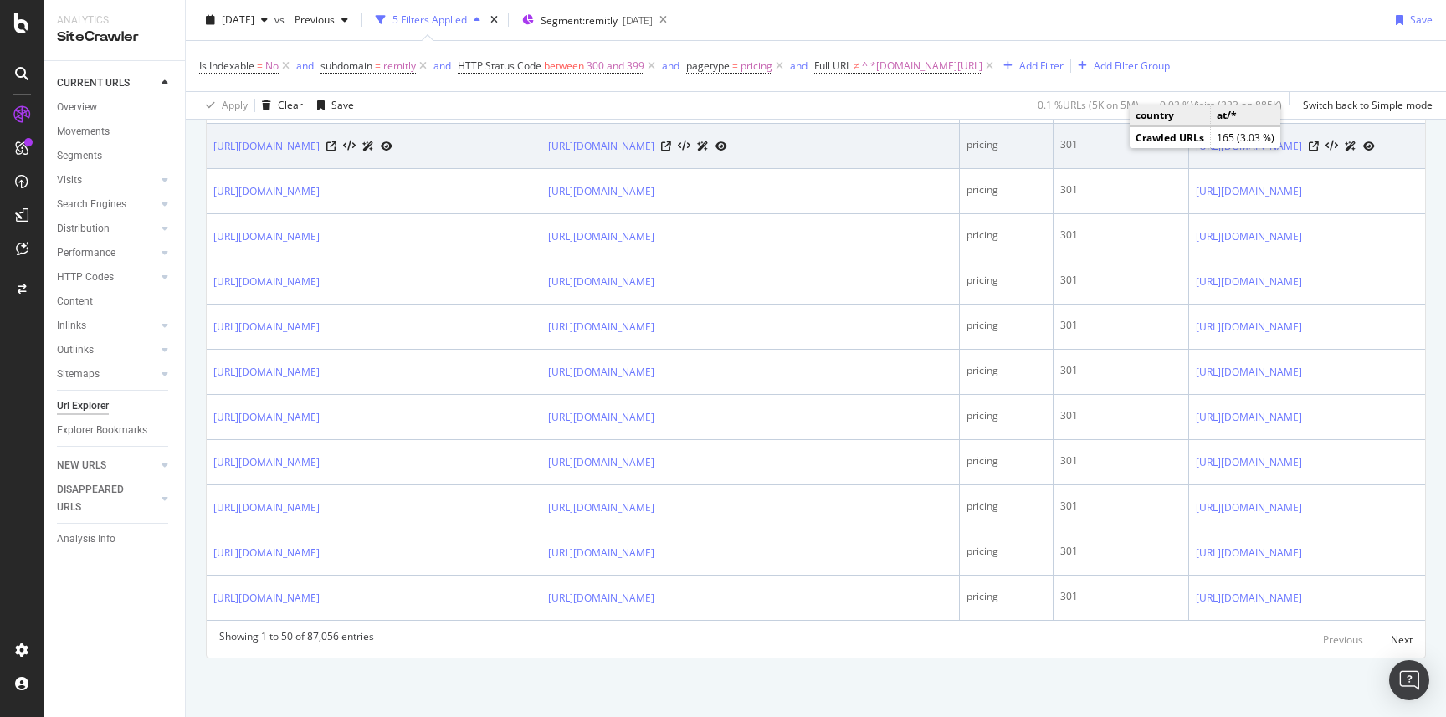
scroll to position [2946, 0]
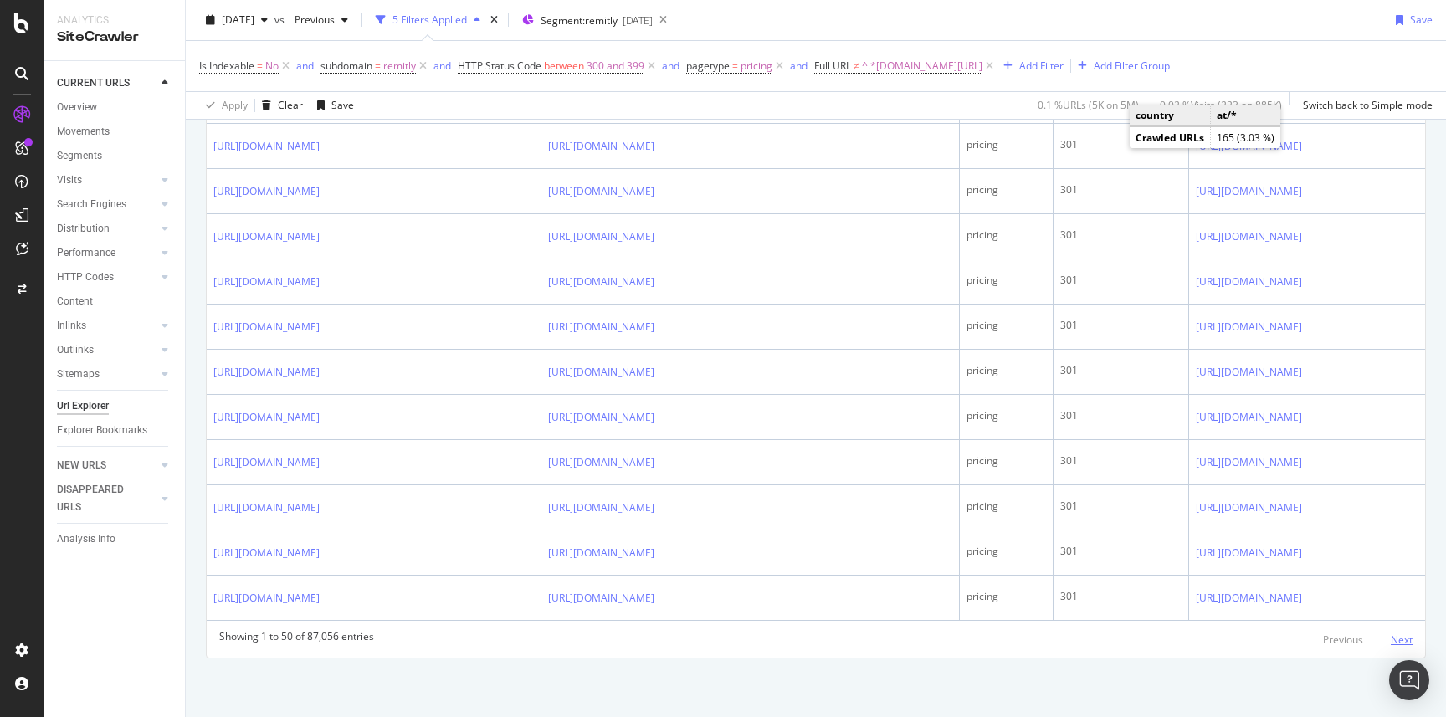
click at [1395, 634] on div "Next" at bounding box center [1402, 640] width 22 height 14
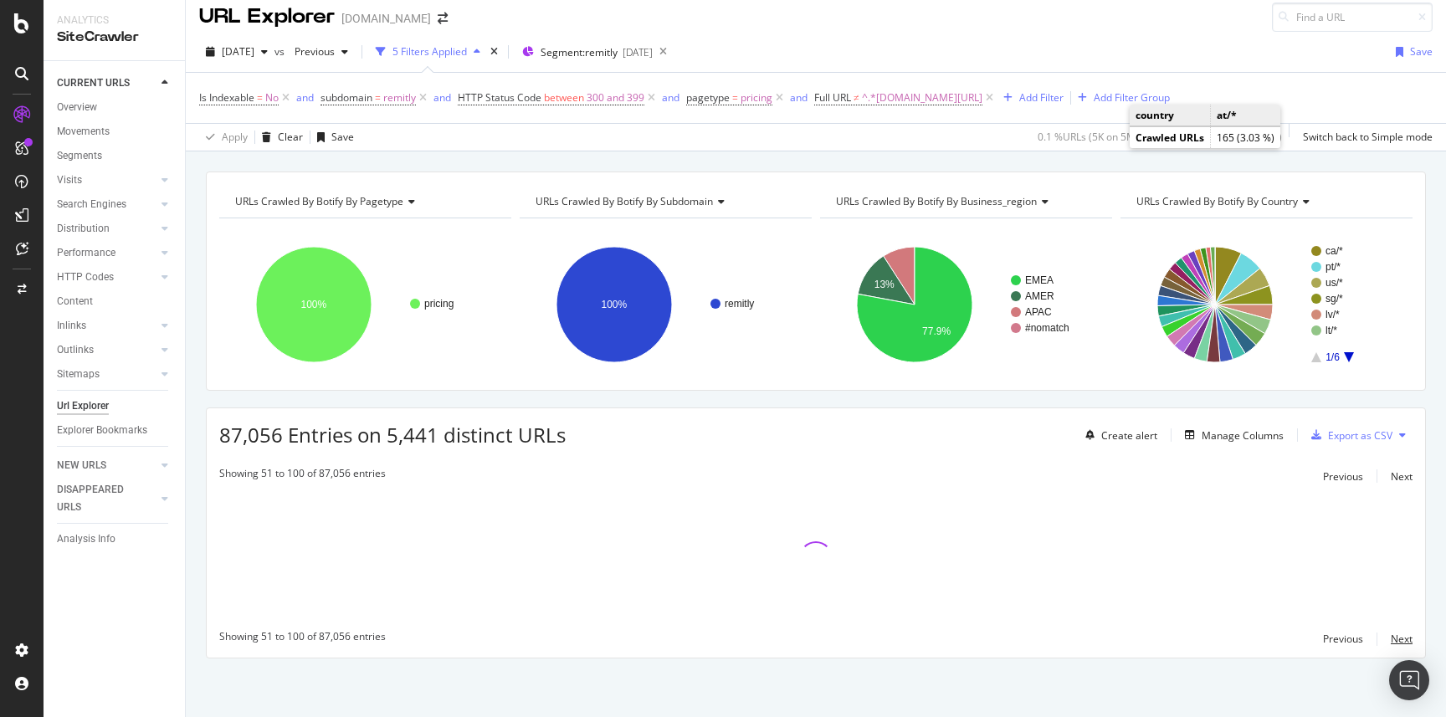
scroll to position [11, 0]
click at [686, 177] on div "URLs Crawled By Botify By pagetype Chart (by Value) Table Expand Export as CSV …" at bounding box center [816, 281] width 1220 height 219
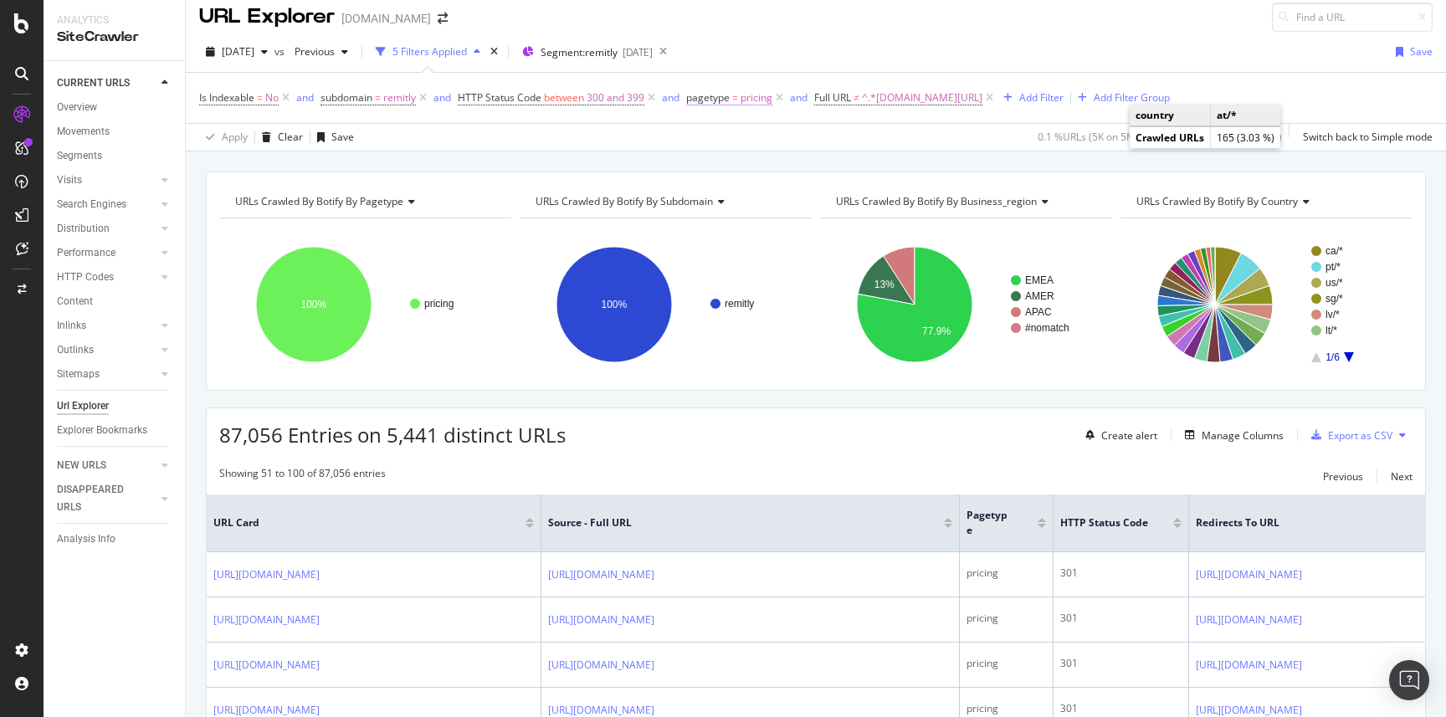
click at [730, 98] on span "pagetype" at bounding box center [708, 97] width 44 height 14
click at [701, 97] on icon at bounding box center [699, 95] width 5 height 10
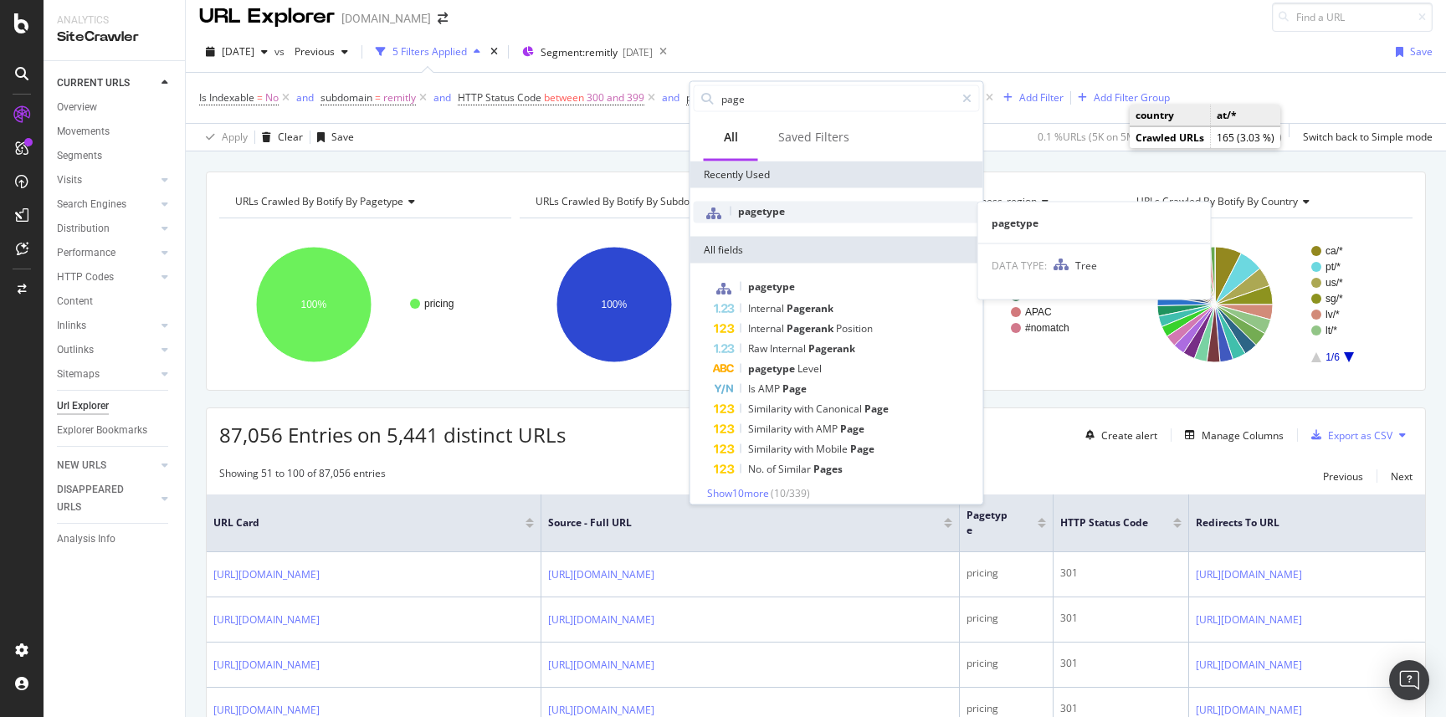
type input "page"
click at [792, 221] on div "pagetype" at bounding box center [837, 213] width 286 height 22
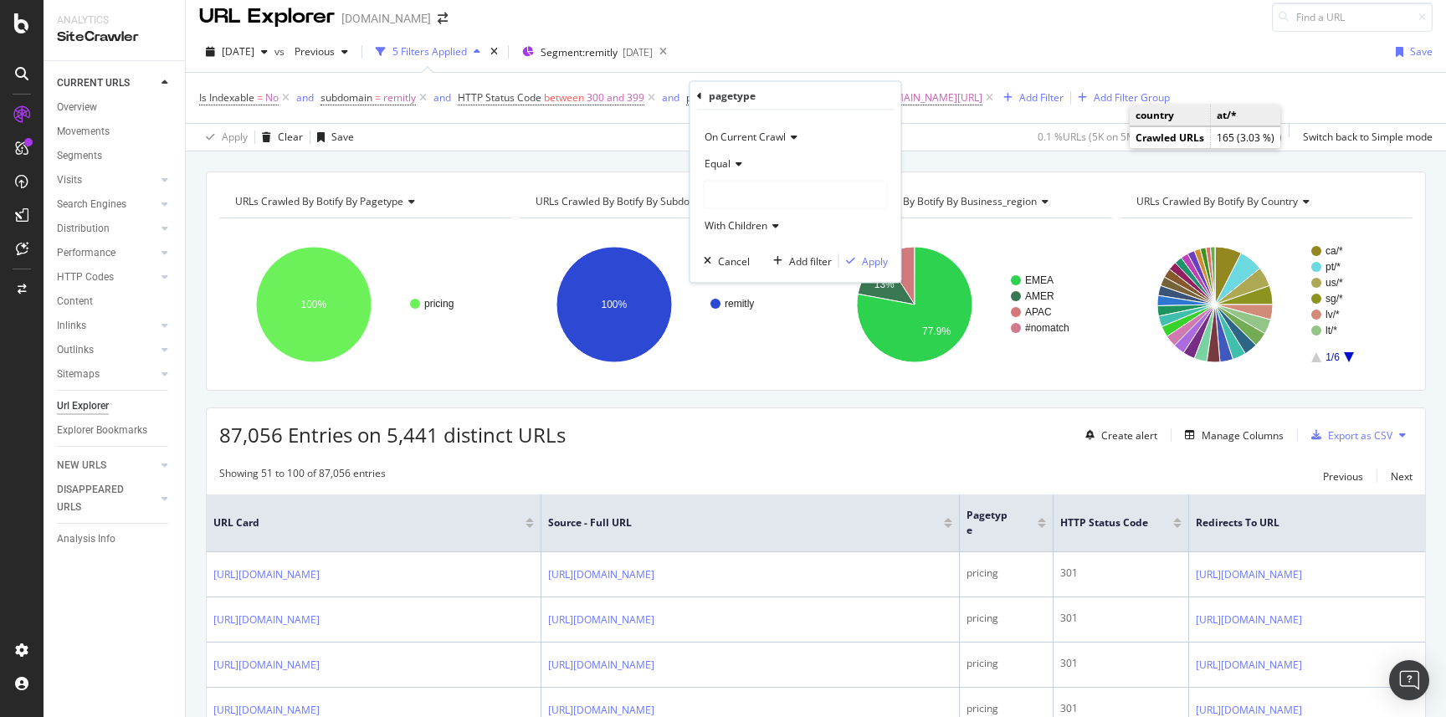
click at [761, 192] on div at bounding box center [796, 195] width 182 height 27
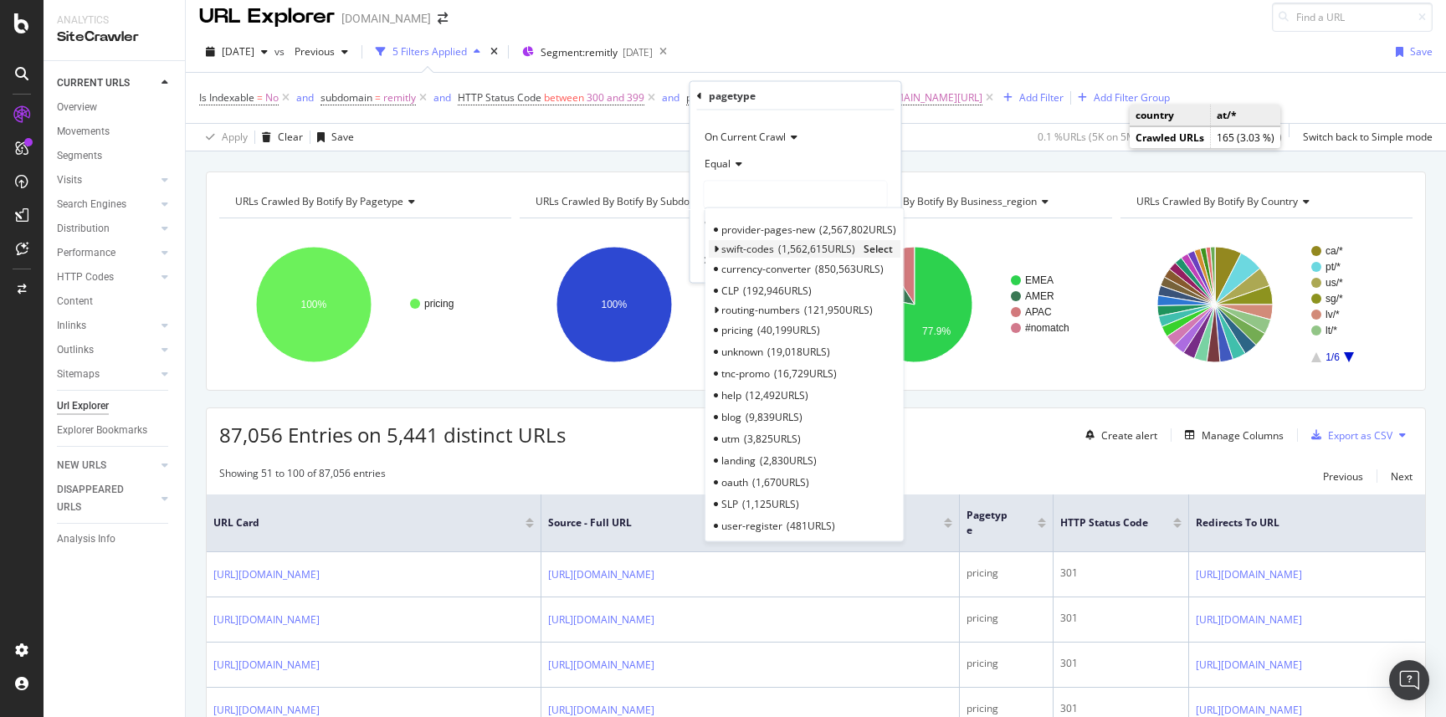
click at [766, 245] on span "swift-codes" at bounding box center [747, 249] width 53 height 14
click at [874, 252] on span "Select" at bounding box center [877, 249] width 29 height 14
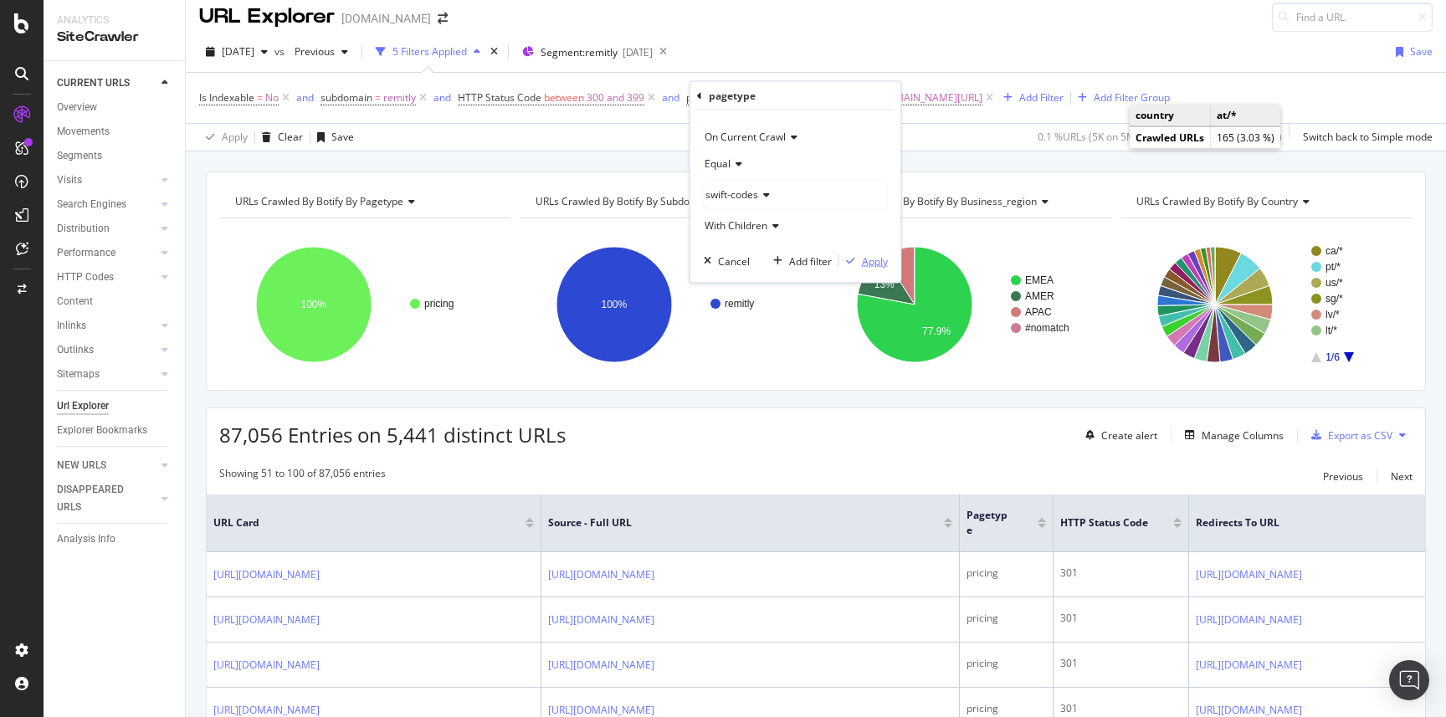
click at [870, 264] on div "Apply" at bounding box center [875, 261] width 26 height 14
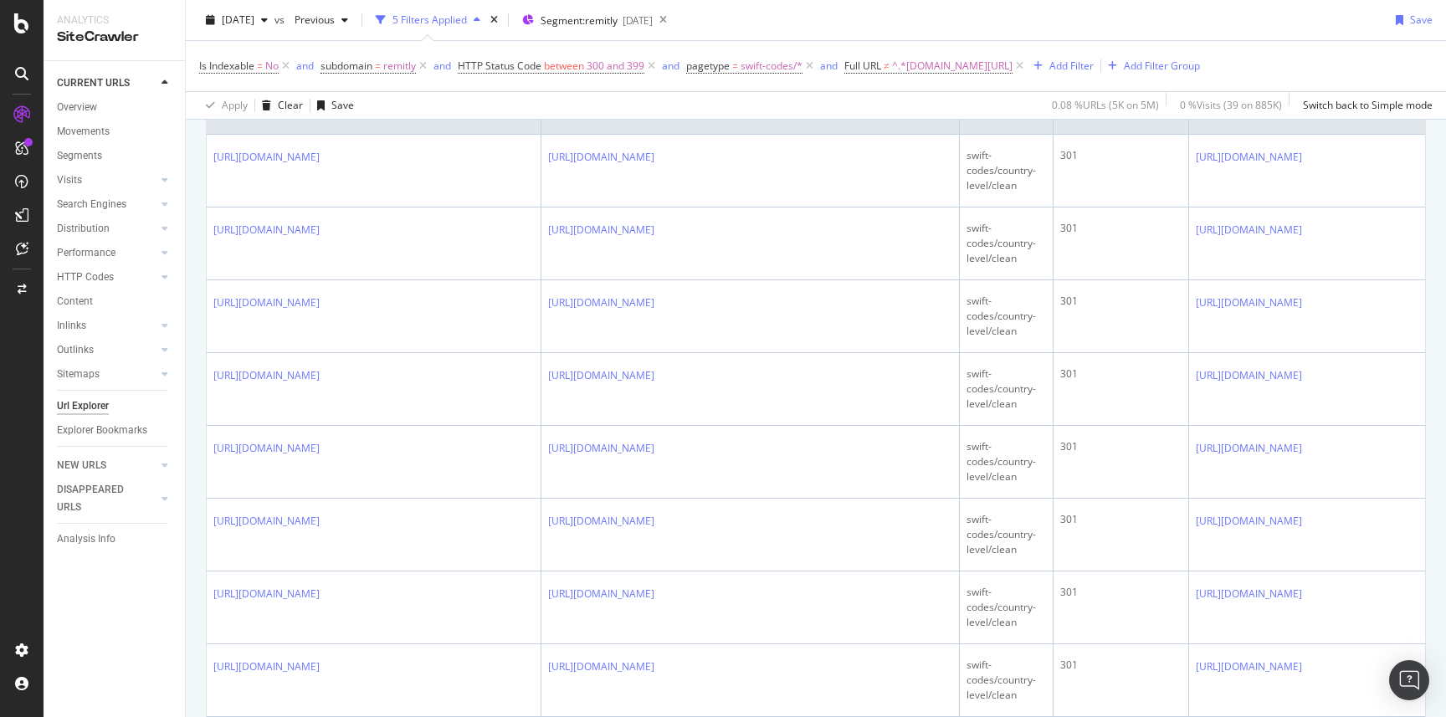
scroll to position [427, 0]
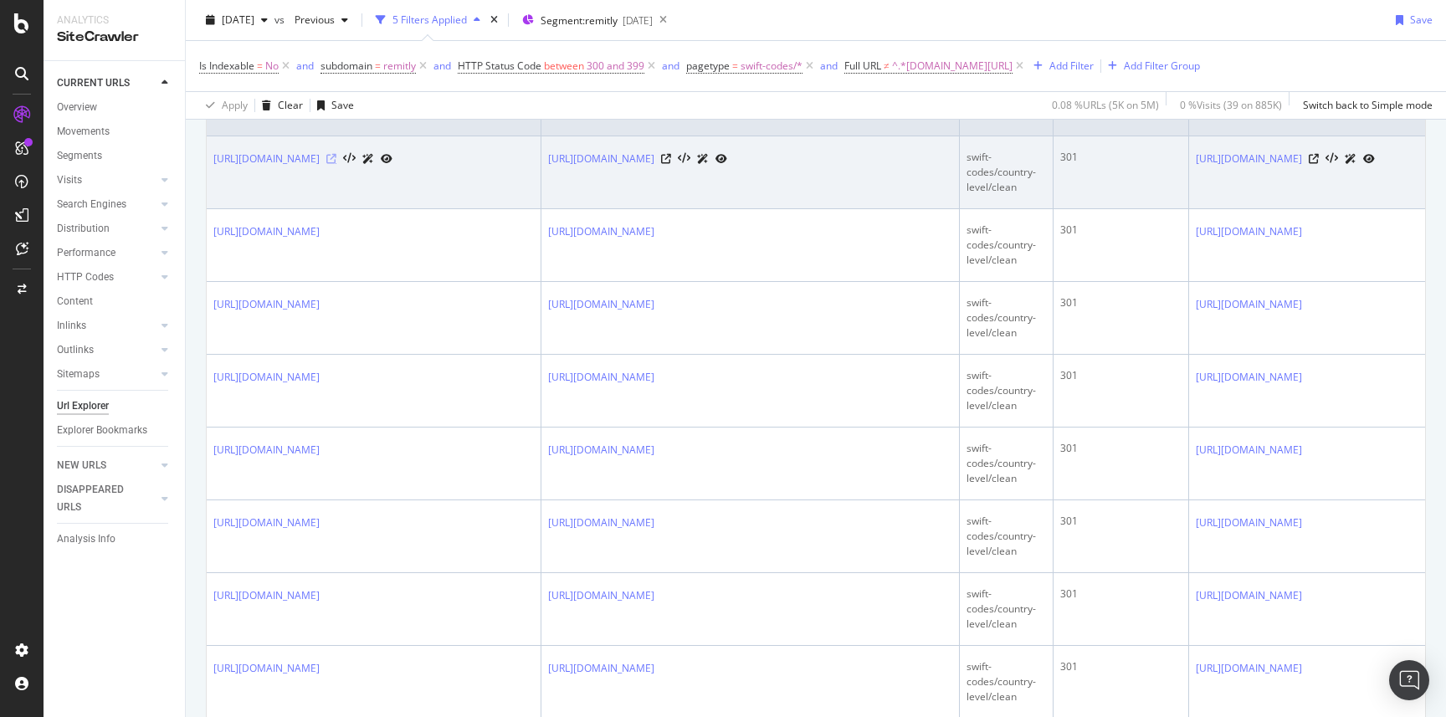
click at [336, 161] on icon at bounding box center [331, 159] width 10 height 10
click at [671, 155] on icon at bounding box center [666, 159] width 10 height 10
